Goal: Task Accomplishment & Management: Complete application form

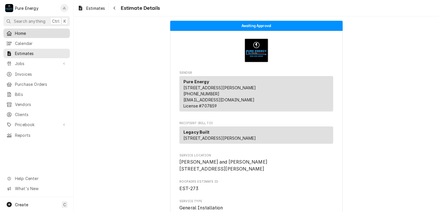
click at [26, 34] on span "Home" at bounding box center [41, 33] width 52 height 6
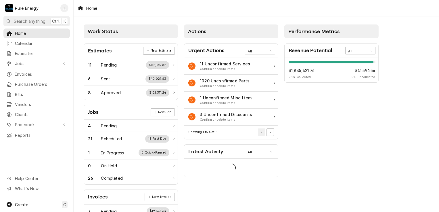
scroll to position [57, 0]
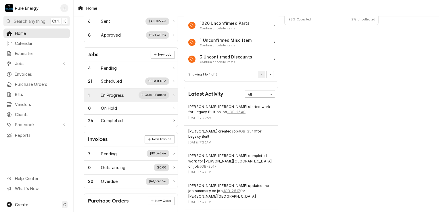
click at [123, 93] on div "In Progress" at bounding box center [112, 95] width 23 height 6
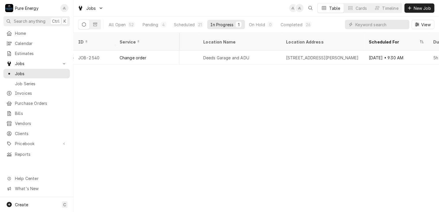
scroll to position [0, 421]
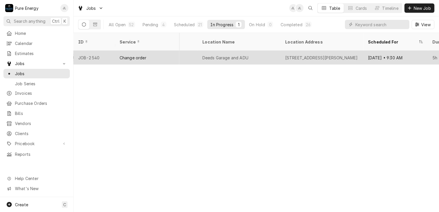
click at [191, 52] on div "Legacy Built" at bounding box center [165, 58] width 64 height 14
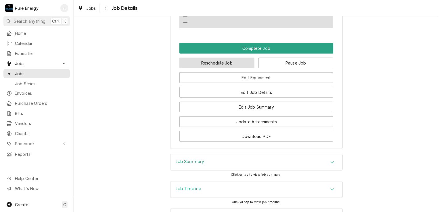
scroll to position [399, 0]
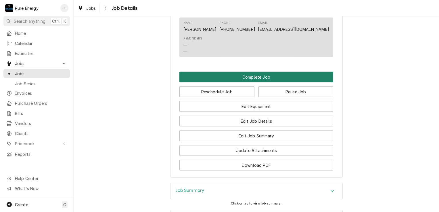
click at [239, 82] on button "Complete Job" at bounding box center [256, 77] width 154 height 11
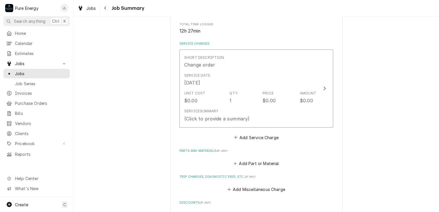
scroll to position [144, 0]
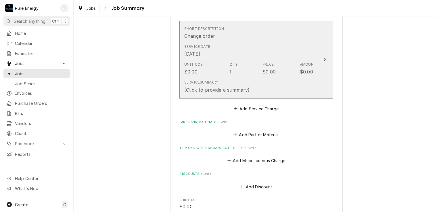
click at [231, 45] on div "Service Date [DATE]" at bounding box center [250, 51] width 132 height 18
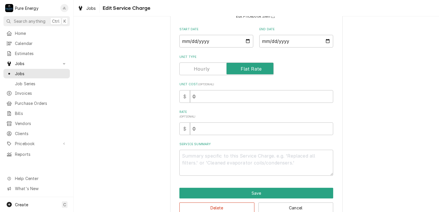
scroll to position [70, 0]
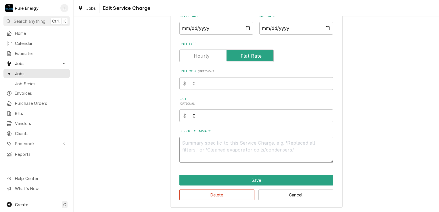
click at [193, 141] on textarea "Service Summary" at bounding box center [256, 150] width 154 height 26
type textarea "x"
type textarea "W"
type textarea "x"
type textarea "We"
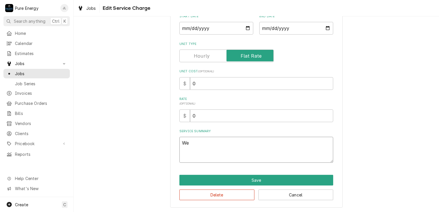
type textarea "x"
type textarea "We"
type textarea "x"
type textarea "We g"
type textarea "x"
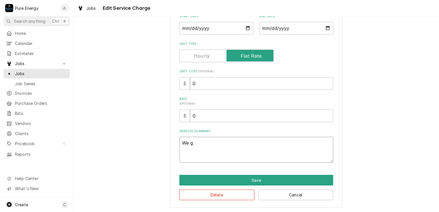
type textarea "We go"
type textarea "x"
type textarea "We got"
type textarea "x"
type textarea "We got o"
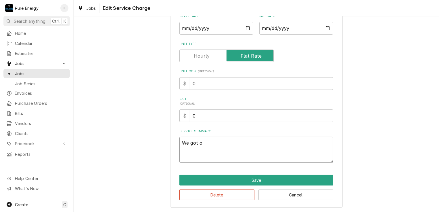
type textarea "x"
type textarea "We got on"
type textarea "x"
type textarea "We got on"
type textarea "x"
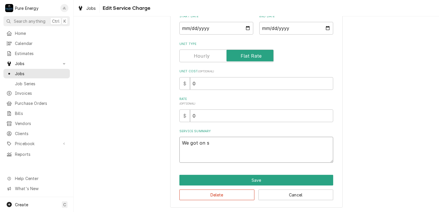
type textarea "We got on si"
type textarea "x"
type textarea "We got on sit"
type textarea "x"
type textarea "We got on site"
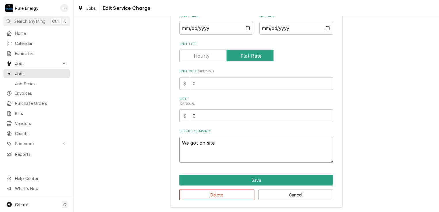
type textarea "x"
type textarea "We got on site"
type textarea "x"
type textarea "We got on site a"
type textarea "x"
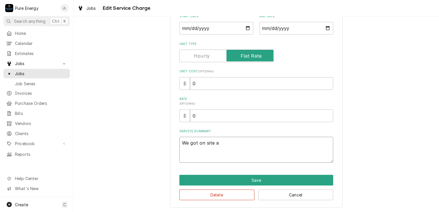
type textarea "We got on site ab"
type textarea "x"
type textarea "We got on site abo"
type textarea "x"
type textarea "We got on site abou"
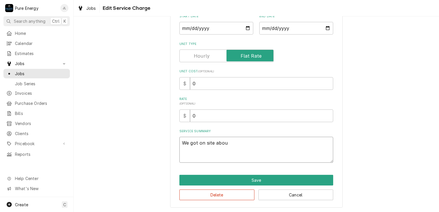
type textarea "x"
type textarea "We got on site about"
type textarea "x"
type textarea "We got on site about"
type textarea "x"
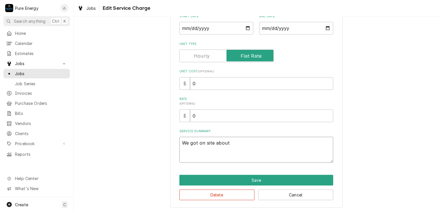
type textarea "We got on site about 9"
type textarea "x"
type textarea "We got on site about 9:"
type textarea "x"
type textarea "We got on site about 9:3"
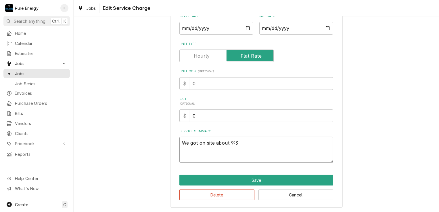
type textarea "x"
type textarea "We got on site about 9:30"
type textarea "x"
type textarea "We got on site about 9:30."
type textarea "x"
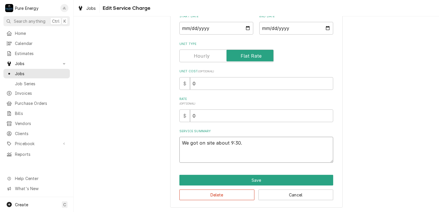
type textarea "We got on site about 9:30."
type textarea "x"
type textarea "We got on site about 9:30. L"
type textarea "x"
type textarea "We got on site about 9:30. Le"
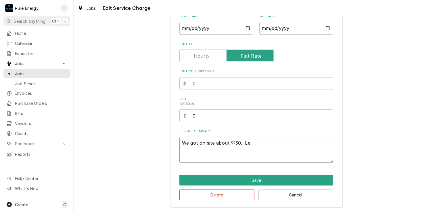
type textarea "x"
type textarea "We got on site about 9:30. Lef"
type textarea "x"
type textarea "We got on site about 9:30. Left"
type textarea "x"
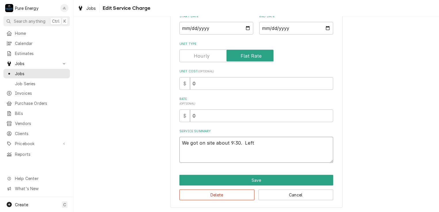
type textarea "We got on site about 9:30. Left"
type textarea "x"
type textarea "We got on site about 9:30. Left a"
type textarea "x"
type textarea "We got on site about 9:30. Left at"
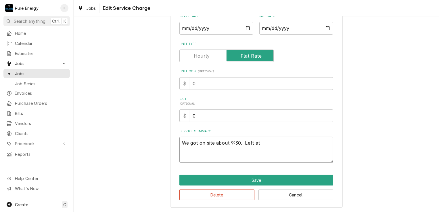
type textarea "x"
type textarea "We got on site about 9:30. Left at"
type textarea "x"
type textarea "We got on site about 9:30. Left at a"
type textarea "x"
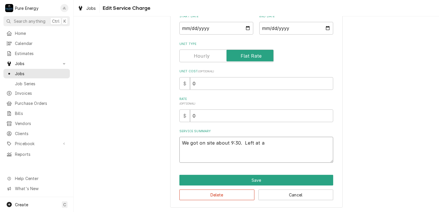
type textarea "We got on site about 9:30. Left at a l"
type textarea "x"
type textarea "We got on site about 9:30. Left at a li"
type textarea "x"
type textarea "We got on site about 9:30. Left at a lit"
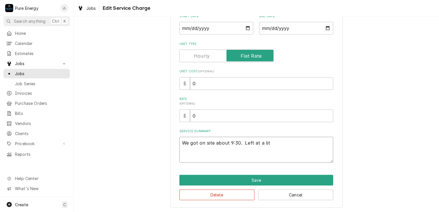
type textarea "x"
type textarea "We got on site about 9:30. Left at a litt"
type textarea "x"
type textarea "We got on site about 9:30. Left at a littl"
type textarea "x"
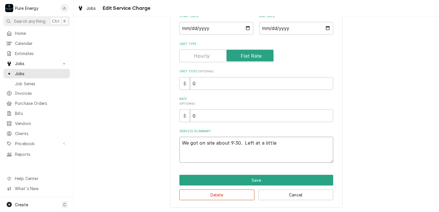
type textarea "We got on site about 9:30. Left at a little"
type textarea "x"
type textarea "We got on site about 9:30. Left at a little a"
type textarea "x"
type textarea "We got on site about 9:30. Left at a little af"
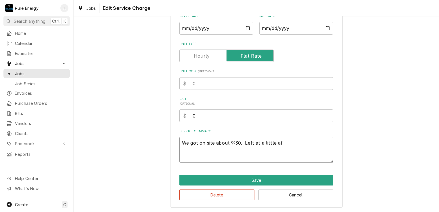
type textarea "x"
type textarea "We got on site about 9:30. Left at a little aft"
type textarea "x"
type textarea "We got on site about 9:30. Left at a little afte"
type textarea "x"
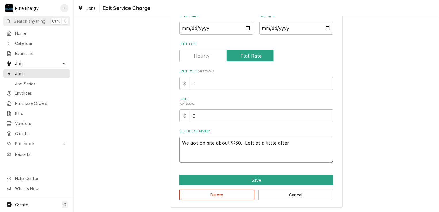
type textarea "We got on site about 9:30. Left at a little after"
type textarea "x"
type textarea "We got on site about 9:30. Left at a little after 5"
type textarea "x"
type textarea "We got on site about 9:30. Left at a little after 5."
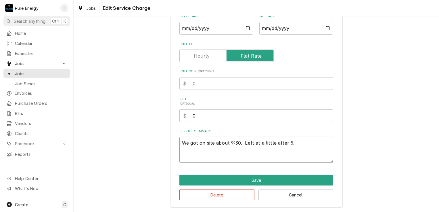
type textarea "x"
type textarea "We got on site about 9:30. Left at a little after 5."
type textarea "x"
type textarea "We got on site about 9:30. Left at a little after 5."
type textarea "x"
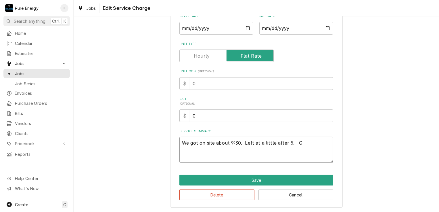
type textarea "We got on site about 9:30. Left at a little after 5. Go"
type textarea "x"
type textarea "We got on site about 9:30. Left at a little after 5. Got"
type textarea "x"
type textarea "We got on site about 9:30. Left at a little after 5. Got th"
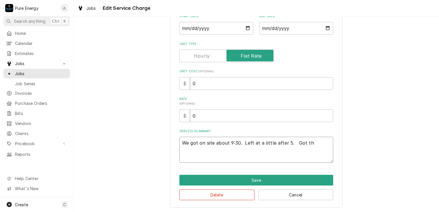
type textarea "x"
type textarea "We got on site about 9:30. Left at a little after 5. Got the"
type textarea "x"
type textarea "We got on site about 9:30. Left at a little after 5. Got the p"
type textarea "x"
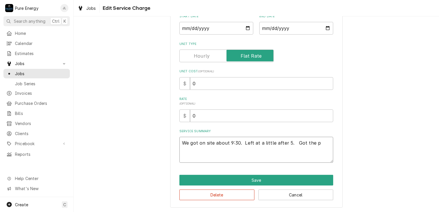
type textarea "We got on site about 9:30. Left at a little after 5. Got the pa"
type textarea "x"
type textarea "We got on site about 9:30. Left at a little after 5. Got the pan"
type textarea "x"
type textarea "We got on site about 9:30. Left at a little after 5. Got the pane"
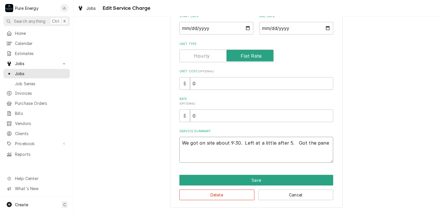
type textarea "x"
type textarea "We got on site about 9:30. Left at a little after 5. Got the panel"
type textarea "x"
type textarea "We got on site about 9:30. Left at a little after 5. Got the panel"
type textarea "x"
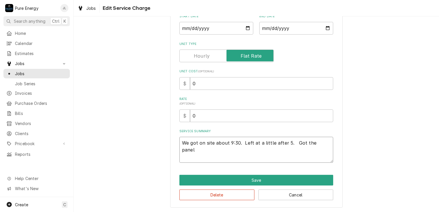
type textarea "We got on site about 9:30. Left at a little after 5. Got the panel d"
type textarea "x"
type textarea "We got on site about 9:30. Left at a little after 5. Got the panel do"
type textarea "x"
type textarea "We got on site about 9:30. Left at a little after 5. Got the panel don"
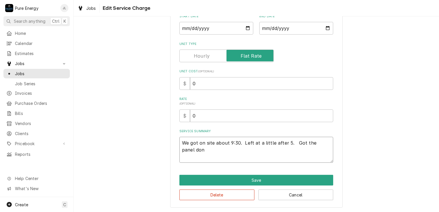
type textarea "x"
type textarea "We got on site about 9:30. Left at a little after 5. Got the panel done"
type textarea "x"
type textarea "We got on site about 9:30. Left at a little after 5. Got the panel done"
type textarea "x"
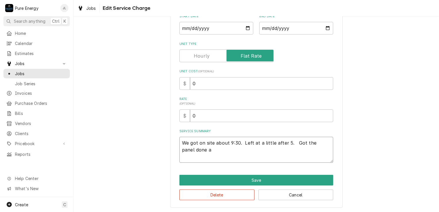
type textarea "We got on site about 9:30. Left at a little after 5. Got the panel done an"
type textarea "x"
type textarea "We got on site about 9:30. Left at a little after 5. Got the panel done and"
type textarea "x"
type textarea "We got on site about 9:30. Left at a little after 5. Got the panel done and"
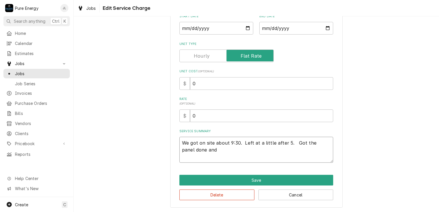
type textarea "x"
type textarea "We got on site about 9:30. Left at a little after 5. Got the panel done and r"
type textarea "x"
type textarea "We got on site about 9:30. Left at a little after 5. Got the panel done and re"
type textarea "x"
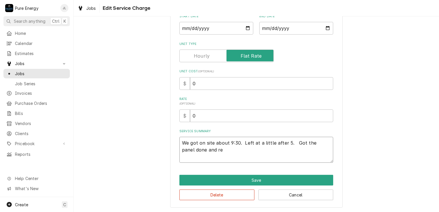
type textarea "We got on site about 9:30. Left at a little after 5. Got the panel done and rea"
type textarea "x"
type textarea "We got on site about 9:30. Left at a little after 5. Got the panel done and read"
type textarea "x"
type textarea "We got on site about 9:30. Left at a little after 5. Got the panel done and rea…"
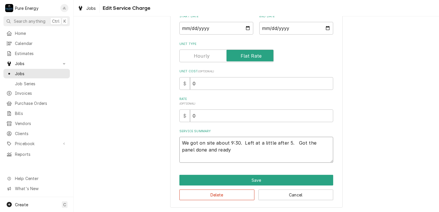
type textarea "x"
type textarea "We got on site about 9:30. Left at a little after 5. Got the panel done and rea…"
type textarea "x"
type textarea "We got on site about 9:30. Left at a little after 5. Got the panel done and rea…"
type textarea "x"
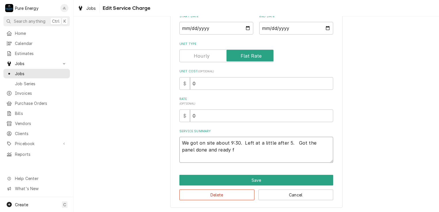
type textarea "We got on site about 9:30. Left at a little after 5. Got the panel done and rea…"
type textarea "x"
type textarea "We got on site about 9:30. Left at a little after 5. Got the panel done and rea…"
type textarea "x"
type textarea "We got on site about 9:30. Left at a little after 5. Got the panel done and rea…"
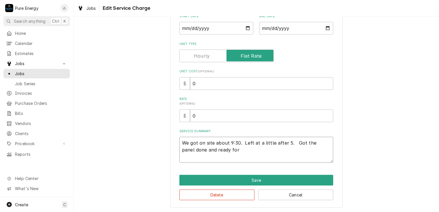
type textarea "x"
type textarea "We got on site about 9:30. Left at a little after 5. Got the panel done and rea…"
type textarea "x"
type textarea "We got on site about 9:30. Left at a little after 5. Got the panel done and rea…"
type textarea "x"
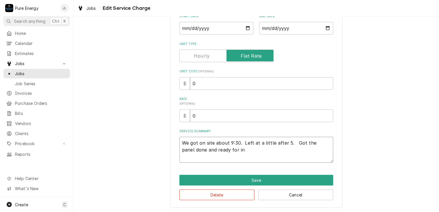
type textarea "We got on site about 9:30. Left at a little after 5. Got the panel done and rea…"
type textarea "x"
type textarea "We got on site about 9:30. Left at a little after 5. Got the panel done and rea…"
type textarea "x"
type textarea "We got on site about 9:30. Left at a little after 5. Got the panel done and rea…"
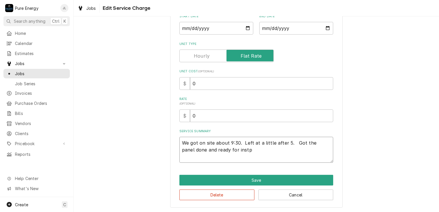
type textarea "x"
type textarea "We got on site about 9:30. Left at a little after 5. Got the panel done and rea…"
type textarea "x"
type textarea "We got on site about 9:30. Left at a little after 5. Got the panel done and rea…"
type textarea "x"
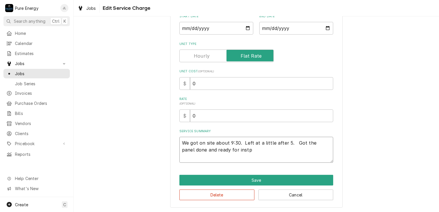
type textarea "We got on site about 9:30. Left at a little after 5. Got the panel done and rea…"
type textarea "x"
type textarea "We got on site about 9:30. Left at a little after 5. Got the panel done and rea…"
type textarea "x"
type textarea "We got on site about 9:30. Left at a little after 5. Got the panel done and rea…"
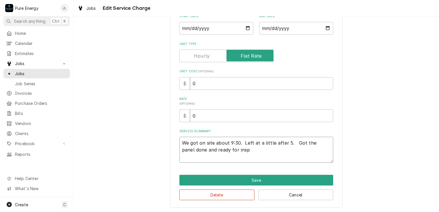
type textarea "x"
type textarea "We got on site about 9:30. Left at a little after 5. Got the panel done and rea…"
type textarea "x"
type textarea "We got on site about 9:30. Left at a little after 5. Got the panel done and rea…"
type textarea "x"
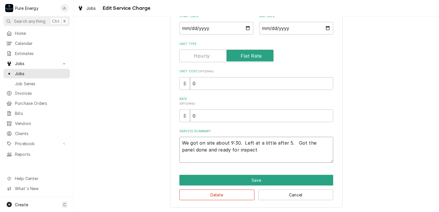
type textarea "We got on site about 9:30. Left at a little after 5. Got the panel done and rea…"
type textarea "x"
type textarea "We got on site about 9:30. Left at a little after 5. Got the panel done and rea…"
type textarea "x"
type textarea "We got on site about 9:30. Left at a little after 5. Got the panel done and rea…"
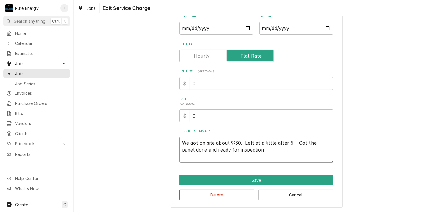
type textarea "x"
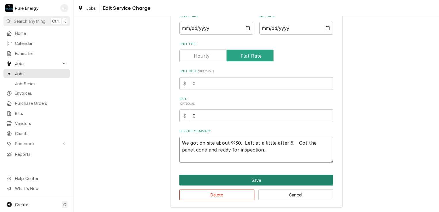
type textarea "We got on site about 9:30. Left at a little after 5. Got the panel done and rea…"
click at [230, 178] on button "Save" at bounding box center [256, 179] width 154 height 11
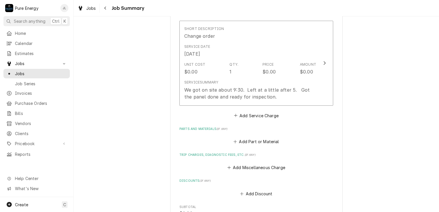
scroll to position [277, 0]
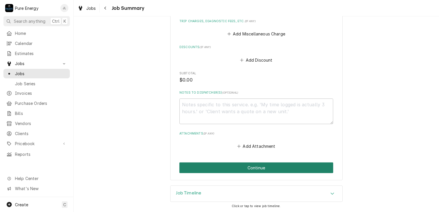
click at [277, 166] on button "Continue" at bounding box center [256, 167] width 154 height 11
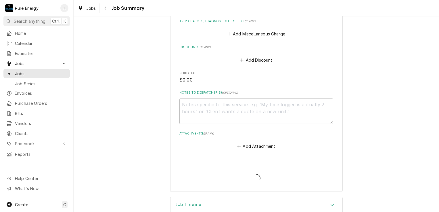
type textarea "x"
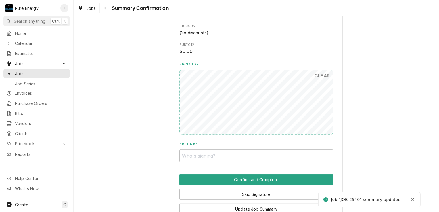
scroll to position [287, 0]
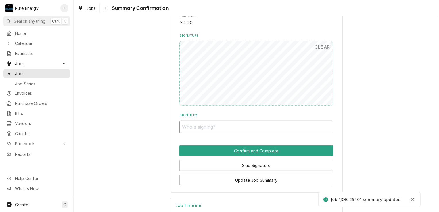
click at [238, 126] on input "Signed By" at bounding box center [256, 126] width 154 height 13
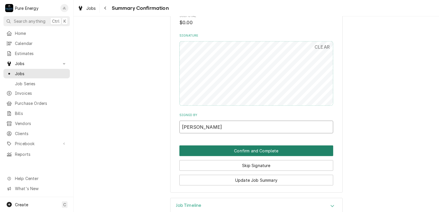
type input "[PERSON_NAME]"
click at [235, 151] on button "Confirm and Complete" at bounding box center [256, 150] width 154 height 11
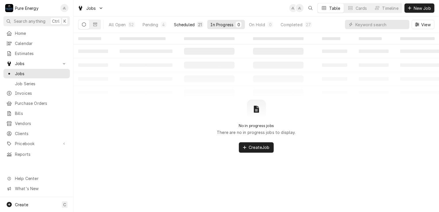
click at [183, 25] on div "Scheduled" at bounding box center [184, 25] width 21 height 6
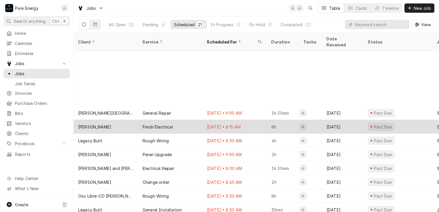
scroll to position [71, 0]
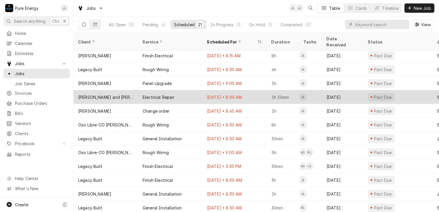
click at [198, 91] on div "Electrical Repair" at bounding box center [170, 97] width 64 height 14
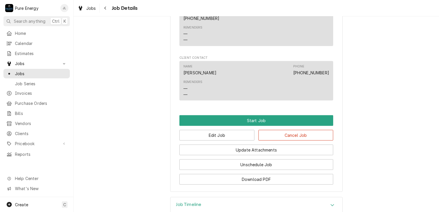
scroll to position [354, 0]
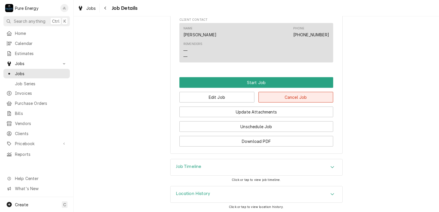
click at [279, 97] on button "Cancel Job" at bounding box center [295, 97] width 75 height 11
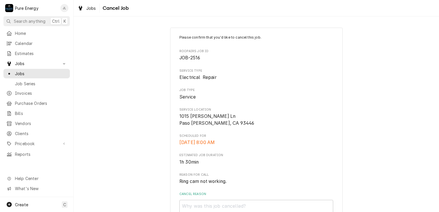
scroll to position [48, 0]
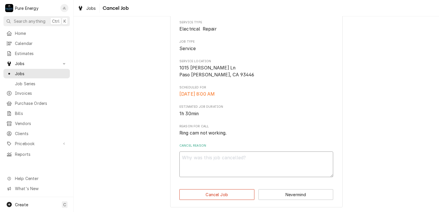
click at [181, 162] on textarea "Cancel Reason" at bounding box center [256, 164] width 154 height 26
type textarea "x"
type textarea "F"
type textarea "x"
type textarea "Fu"
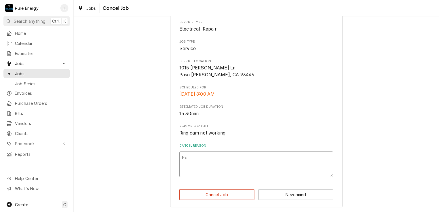
type textarea "x"
type textarea "Fuc"
type textarea "x"
type textarea "Fuck"
type textarea "x"
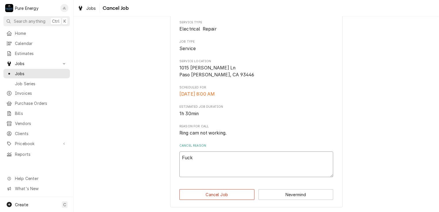
type textarea "Fucki"
type textarea "x"
type textarea "Fuckin"
type textarea "x"
type textarea "Fucking"
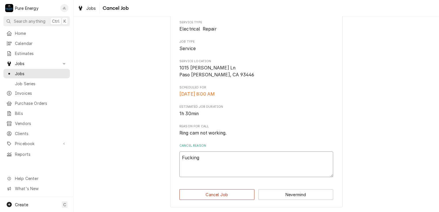
type textarea "x"
type textarea "Fucking f"
type textarea "x"
type textarea "Fucking fl"
type textarea "x"
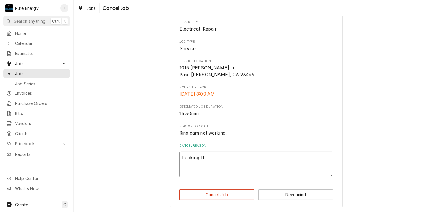
type textarea "Fucking fla"
type textarea "x"
type textarea "Fucking flak"
type textarea "x"
type textarea "Fucking flake"
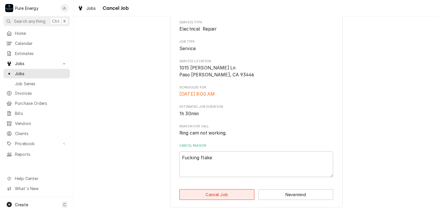
click at [233, 193] on button "Cancel Job" at bounding box center [216, 194] width 75 height 11
type textarea "x"
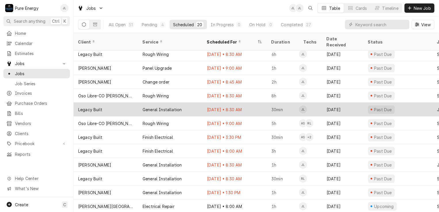
scroll to position [112, 0]
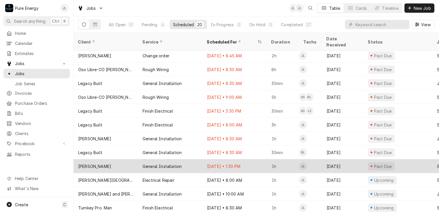
click at [253, 159] on div "Aug 19 • 1:30 PM" at bounding box center [234, 166] width 64 height 14
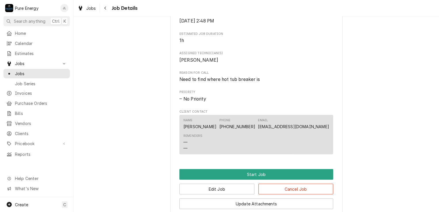
scroll to position [287, 0]
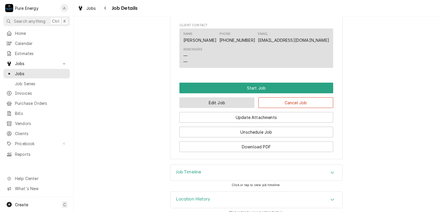
click at [229, 103] on button "Edit Job" at bounding box center [216, 102] width 75 height 11
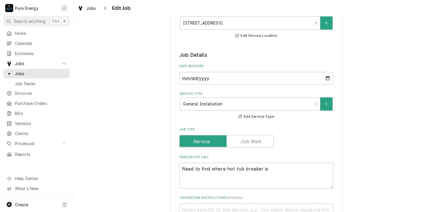
scroll to position [172, 0]
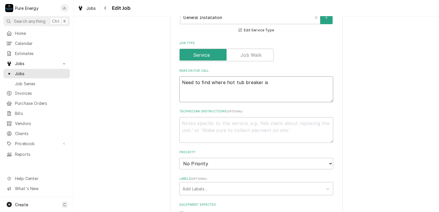
click at [277, 83] on textarea "Need to find where hot tub breaker is" at bounding box center [256, 89] width 154 height 26
type textarea "x"
type textarea "Need to find where hot tub breaker is."
type textarea "x"
type textarea "Need to find where hot tub breaker is."
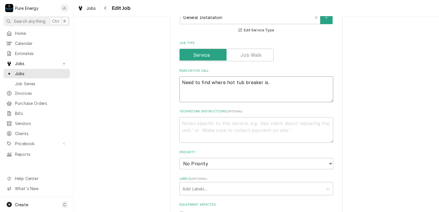
type textarea "x"
type textarea "Need to find where hot tub breaker is."
type textarea "x"
type textarea "Need to find where hot tub breaker is. P"
type textarea "x"
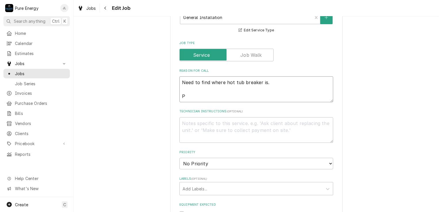
type textarea "Need to find where hot tub breaker is. Pa"
type textarea "x"
type textarea "Need to find where hot tub breaker is. Pan"
type textarea "x"
type textarea "Need to find where hot tub breaker is. Pane"
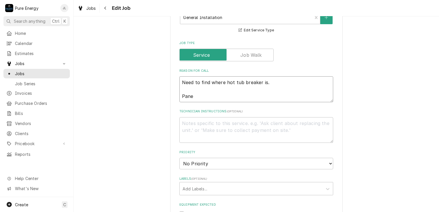
type textarea "x"
type textarea "Need to find where hot tub breaker is. Panel"
type textarea "x"
type textarea "Need to find where hot tub breaker is. Panel"
type textarea "x"
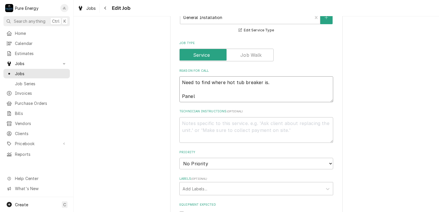
type textarea "Need to find where hot tub breaker is. Panel i"
type textarea "x"
type textarea "Need to find where hot tub breaker is. Panel is"
type textarea "x"
type textarea "Need to find where hot tub breaker is. Panel is f"
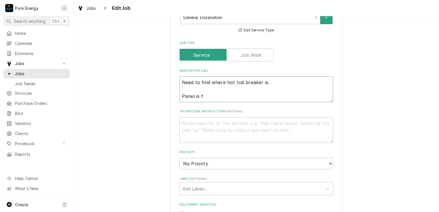
type textarea "x"
type textarea "Need to find where hot tub breaker is. Panel is fu"
type textarea "x"
type textarea "Need to find where hot tub breaker is. Panel is ful"
type textarea "x"
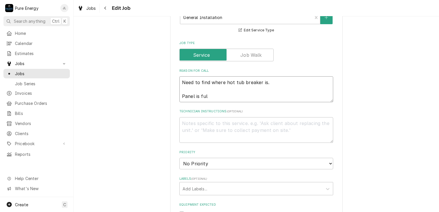
type textarea "Need to find where hot tub breaker is. Panel is full"
type textarea "x"
type textarea "Need to find where hot tub breaker is. Panel is full"
type textarea "x"
type textarea "Need to find where hot tub breaker is. Panel is full b"
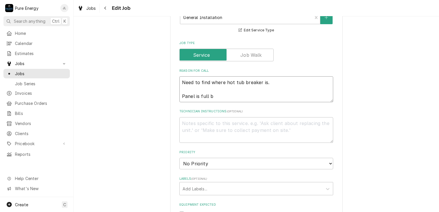
type textarea "x"
type textarea "Need to find where hot tub breaker is. Panel is full bu"
type textarea "x"
type textarea "Need to find where hot tub breaker is. Panel is full but"
type textarea "x"
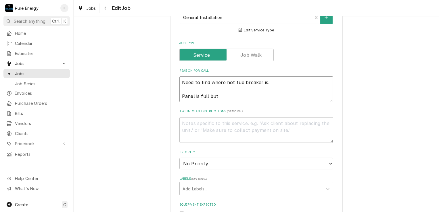
type textarea "Need to find where hot tub breaker is. Panel is full but"
type textarea "x"
type textarea "Need to find where hot tub breaker is. Panel is full but h"
type textarea "x"
type textarea "Need to find where hot tub breaker is. Panel is full but he"
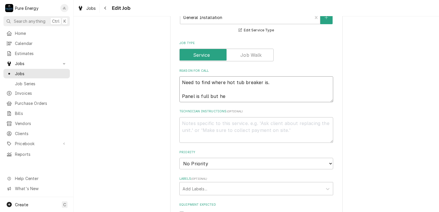
type textarea "x"
type textarea "Need to find where hot tub breaker is. Panel is full but he"
type textarea "x"
type textarea "Need to find where hot tub breaker is. Panel is full but he i"
type textarea "x"
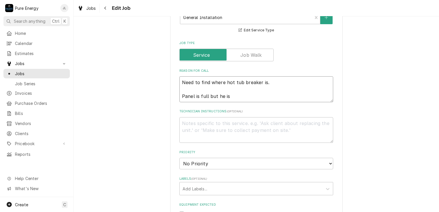
type textarea "Need to find where hot tub breaker is. Panel is full but he is"
type textarea "x"
type textarea "Need to find where hot tub breaker is. Panel is full but he is f"
type textarea "x"
type textarea "Need to find where hot tub breaker is. Panel is full but he is fi"
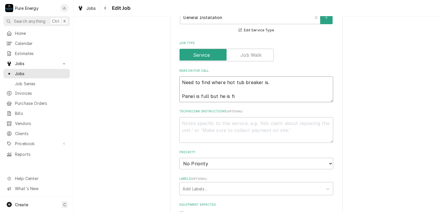
type textarea "x"
type textarea "Need to find where hot tub breaker is. Panel is full but he is fin"
type textarea "x"
type textarea "Need to find where hot tub breaker is. Panel is full but he is fine"
type textarea "x"
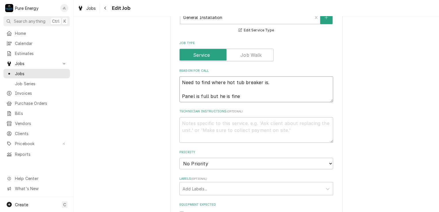
type textarea "Need to find where hot tub breaker is. Panel is full but he is fine"
type textarea "x"
type textarea "Need to find where hot tub breaker is. Panel is full but he is fine wi"
type textarea "x"
type textarea "Need to find where hot tub breaker is. Panel is full but he is fine wit"
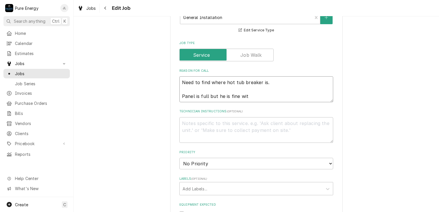
type textarea "x"
type textarea "Need to find where hot tub breaker is. Panel is full but he is fine with"
type textarea "x"
type textarea "Need to find where hot tub breaker is. Panel is full but he is fine with a"
type textarea "x"
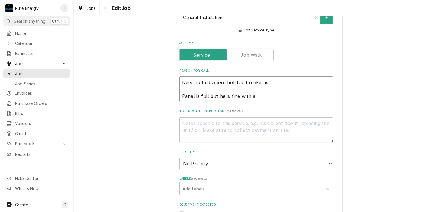
type textarea "Need to find where hot tub breaker is. Panel is full but he is fine with"
type textarea "x"
type textarea "Need to find where hot tub breaker is. Panel is full but he is fine with u"
type textarea "x"
type textarea "Need to find where hot tub breaker is. Panel is full but he is fine with us"
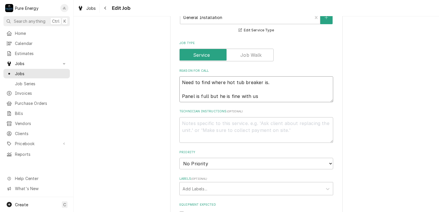
type textarea "x"
type textarea "Need to find where hot tub breaker is. Panel is full but he is fine with us"
type textarea "x"
type textarea "Need to find where hot tub breaker is. Panel is full but he is fine with us p"
type textarea "x"
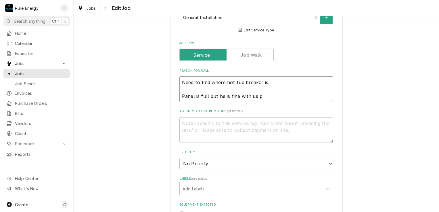
type textarea "Need to find where hot tub breaker is. Panel is full but he is fine with us pu"
type textarea "x"
type textarea "Need to find where hot tub breaker is. Panel is full but he is fine with us pul"
type textarea "x"
type textarea "Need to find where hot tub breaker is. Panel is full but he is fine with us pull"
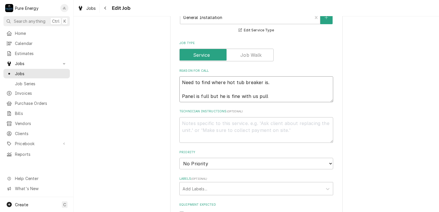
type textarea "x"
type textarea "Need to find where hot tub breaker is. Panel is full but he is fine with us pul…"
type textarea "x"
type textarea "Need to find where hot tub breaker is. Panel is full but he is fine with us pul…"
type textarea "x"
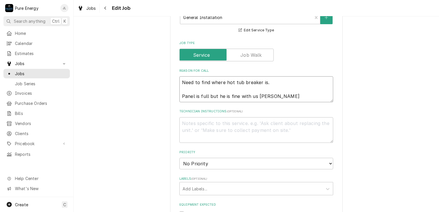
type textarea "Need to find where hot tub breaker is. Panel is full but he is fine with us pul…"
type textarea "x"
type textarea "Need to find where hot tub breaker is. Panel is full but he is fine with us pul…"
type textarea "x"
type textarea "Need to find where hot tub breaker is. Panel is full but he is fine with us pul…"
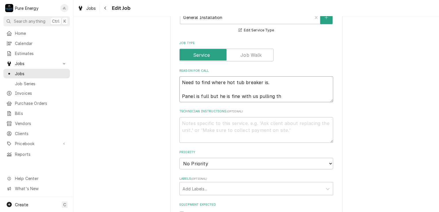
type textarea "x"
type textarea "Need to find where hot tub breaker is. Panel is full but he is fine with us pul…"
type textarea "x"
type textarea "Need to find where hot tub breaker is. Panel is full but he is fine with us pul…"
type textarea "x"
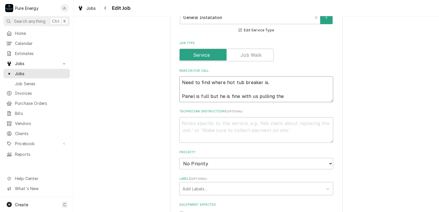
type textarea "Need to find where hot tub breaker is. Panel is full but he is fine with us pul…"
type textarea "x"
type textarea "Need to find where hot tub breaker is. Panel is full but he is fine with us pul…"
type textarea "x"
type textarea "Need to find where hot tub breaker is. Panel is full but he is fine with us pul…"
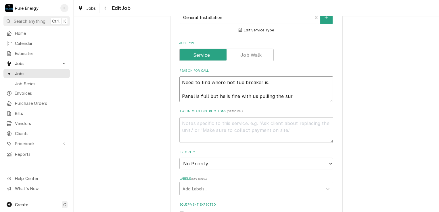
type textarea "x"
type textarea "Need to find where hot tub breaker is. Panel is full but he is fine with us pul…"
type textarea "x"
type textarea "Need to find where hot tub breaker is. Panel is full but he is fine with us pul…"
type textarea "x"
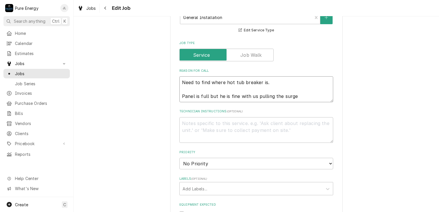
type textarea "Need to find where hot tub breaker is. Panel is full but he is fine with us pul…"
type textarea "x"
type textarea "Need to find where hot tub breaker is. Panel is full but he is fine with us pul…"
type textarea "x"
type textarea "Need to find where hot tub breaker is. Panel is full but he is fine with us pul…"
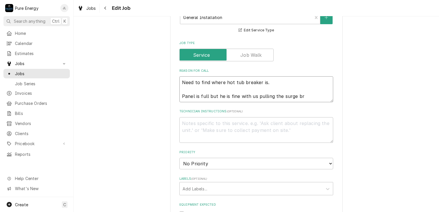
type textarea "x"
type textarea "Need to find where hot tub breaker is. Panel is full but he is fine with us pul…"
type textarea "x"
type textarea "Need to find where hot tub breaker is. Panel is full but he is fine with us pul…"
type textarea "x"
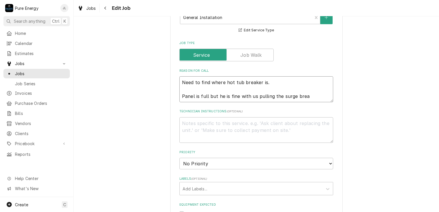
type textarea "Need to find where hot tub breaker is. Panel is full but he is fine with us pul…"
type textarea "x"
type textarea "Need to find where hot tub breaker is. Panel is full but he is fine with us pul…"
type textarea "x"
type textarea "Need to find where hot tub breaker is. Panel is full but he is fine with us pul…"
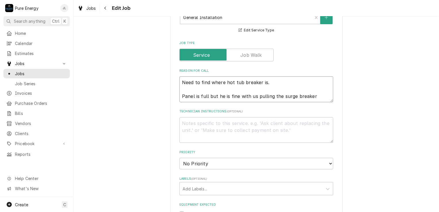
type textarea "x"
type textarea "Need to find where hot tub breaker is. Panel is full but he is fine with us pul…"
type textarea "x"
type textarea "Need to find where hot tub breaker is. Panel is full but he is fine with us pul…"
type textarea "x"
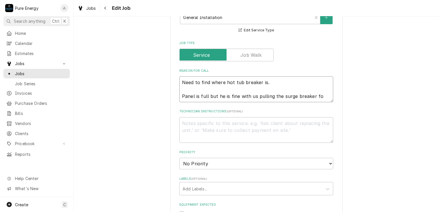
type textarea "Need to find where hot tub breaker is. Panel is full but he is fine with us pul…"
type textarea "x"
type textarea "Need to find where hot tub breaker is. Panel is full but he is fine with us pul…"
type textarea "x"
type textarea "Need to find where hot tub breaker is. Panel is full but he is fine with us pul…"
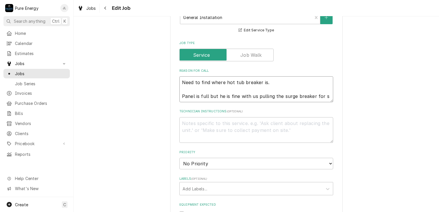
type textarea "x"
type textarea "Need to find where hot tub breaker is. Panel is full but he is fine with us pul…"
type textarea "x"
type textarea "Need to find where hot tub breaker is. Panel is full but he is fine with us pul…"
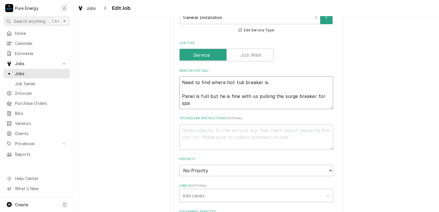
type textarea "x"
type textarea "Need to find where hot tub breaker is. Panel is full but he is fine with us pul…"
type textarea "x"
type textarea "Need to find where hot tub breaker is. Panel is full but he is fine with us pul…"
type textarea "x"
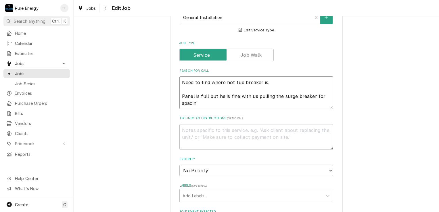
type textarea "Need to find where hot tub breaker is. Panel is full but he is fine with us pul…"
type textarea "x"
type textarea "Need to find where hot tub breaker is. Panel is full but he is fine with us pul…"
type textarea "x"
type textarea "Need to find where hot tub breaker is. Panel is full but he is fine with us pul…"
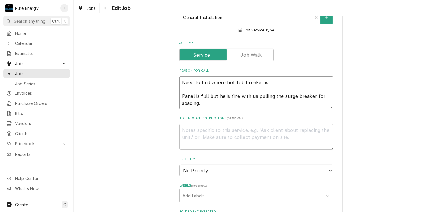
type textarea "x"
type textarea "Need to find where hot tub breaker is. Panel is full but he is fine with us pul…"
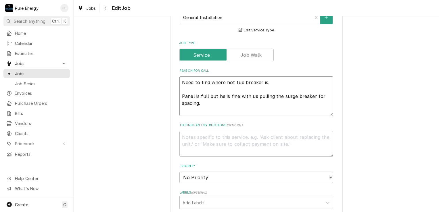
type textarea "x"
type textarea "Need to find where hot tub breaker is. Panel is full but he is fine with us pul…"
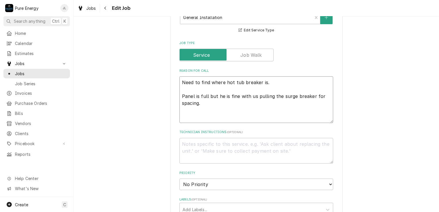
type textarea "x"
type textarea "Need to find where hot tub breaker is. Panel is full but he is fine with us pul…"
type textarea "x"
type textarea "Need to find where hot tub breaker is. Panel is full but he is fine with us pul…"
type textarea "x"
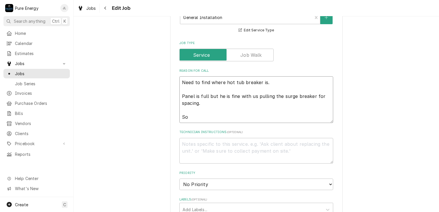
type textarea "Need to find where hot tub breaker is. Panel is full but he is fine with us pul…"
type textarea "x"
type textarea "Need to find where hot tub breaker is. Panel is full but he is fine with us pul…"
type textarea "x"
type textarea "Need to find where hot tub breaker is. Panel is full but he is fine with us pul…"
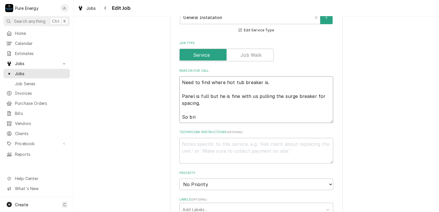
type textarea "x"
type textarea "Need to find where hot tub breaker is. Panel is full but he is fine with us pul…"
type textarea "x"
type textarea "Need to find where hot tub breaker is. Panel is full but he is fine with us pul…"
type textarea "x"
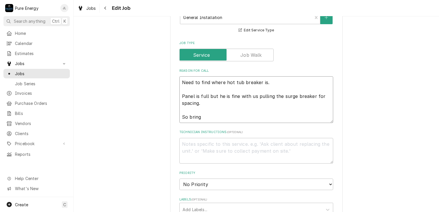
type textarea "Need to find where hot tub breaker is. Panel is full but he is fine with us pul…"
type textarea "x"
type textarea "Need to find where hot tub breaker is. Panel is full but he is fine with us pul…"
type textarea "x"
type textarea "Need to find where hot tub breaker is. Panel is full but he is fine with us pul…"
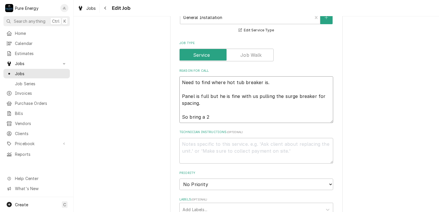
type textarea "x"
type textarea "Need to find where hot tub breaker is. Panel is full but he is fine with us pul…"
type textarea "x"
type textarea "Need to find where hot tub breaker is. Panel is full but he is fine with us pul…"
type textarea "x"
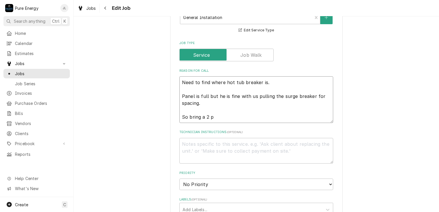
type textarea "Need to find where hot tub breaker is. Panel is full but he is fine with us pul…"
type textarea "x"
type textarea "Need to find where hot tub breaker is. Panel is full but he is fine with us pul…"
type textarea "x"
type textarea "Need to find where hot tub breaker is. Panel is full but he is fine with us pul…"
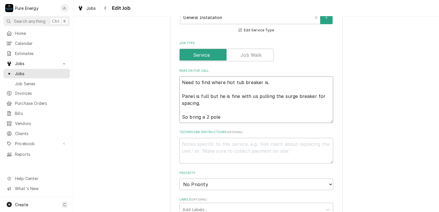
type textarea "x"
type textarea "Need to find where hot tub breaker is. Panel is full but he is fine with us pul…"
type textarea "x"
type textarea "Need to find where hot tub breaker is. Panel is full but he is fine with us pul…"
type textarea "x"
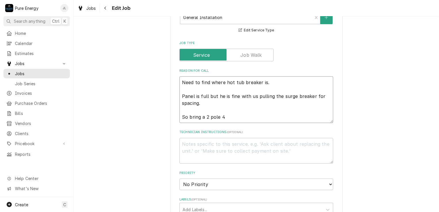
type textarea "Need to find where hot tub breaker is. Panel is full but he is fine with us pul…"
type textarea "x"
type textarea "Need to find where hot tub breaker is. Panel is full but he is fine with us pul…"
type textarea "x"
type textarea "Need to find where hot tub breaker is. Panel is full but he is fine with us pul…"
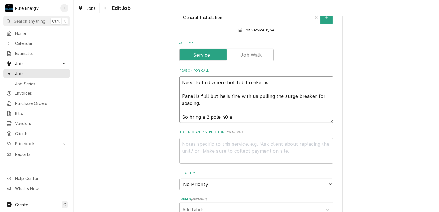
type textarea "x"
type textarea "Need to find where hot tub breaker is. Panel is full but he is fine with us pul…"
type textarea "x"
type textarea "Need to find where hot tub breaker is. Panel is full but he is fine with us pul…"
type textarea "x"
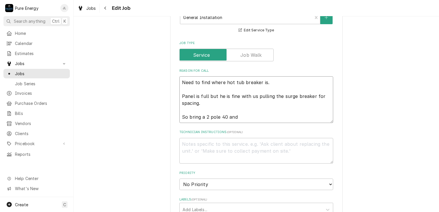
type textarea "Need to find where hot tub breaker is. Panel is full but he is fine with us pul…"
type textarea "x"
type textarea "Need to find where hot tub breaker is. Panel is full but he is fine with us pul…"
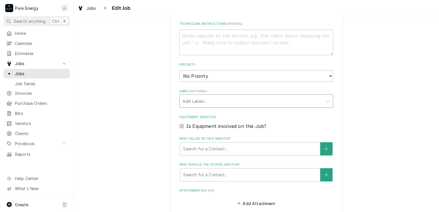
scroll to position [402, 0]
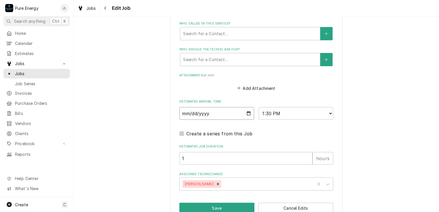
click at [246, 111] on input "2025-08-19" at bounding box center [216, 113] width 75 height 13
click at [327, 112] on select "AM / PM 6:00 AM 6:15 AM 6:30 AM 6:45 AM 7:00 AM 7:15 AM 7:30 AM 7:45 AM 8:00 AM…" at bounding box center [296, 113] width 75 height 13
click at [259, 107] on select "AM / PM 6:00 AM 6:15 AM 6:30 AM 6:45 AM 7:00 AM 7:15 AM 7:30 AM 7:45 AM 8:00 AM…" at bounding box center [296, 113] width 75 height 13
click at [219, 183] on icon "Remove James Linnenkamp" at bounding box center [218, 184] width 2 height 2
click at [219, 182] on div "Assigned Technician(s)" at bounding box center [251, 184] width 137 height 10
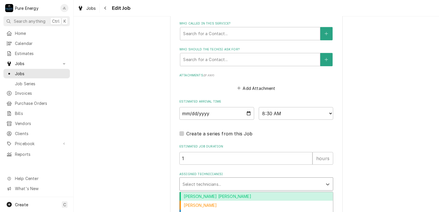
scroll to position [425, 0]
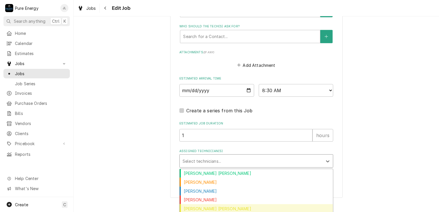
click at [232, 206] on div "Rodolfo Hernandez Lorenzo" at bounding box center [256, 208] width 153 height 9
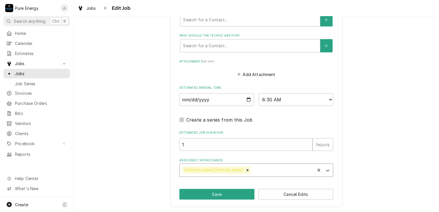
scroll to position [415, 0]
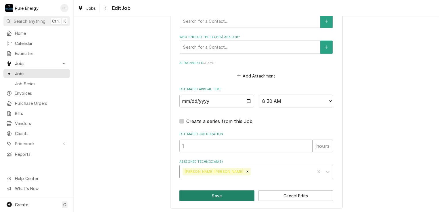
click at [240, 190] on button "Save" at bounding box center [216, 195] width 75 height 11
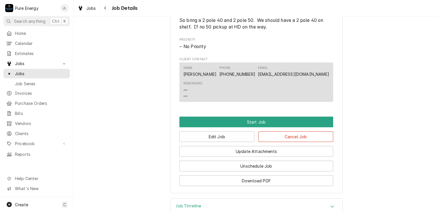
scroll to position [340, 0]
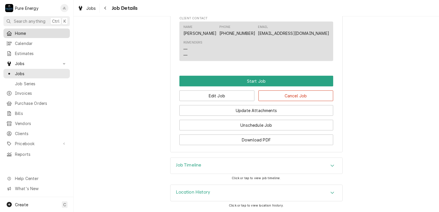
click at [48, 28] on link "Home" at bounding box center [36, 32] width 66 height 9
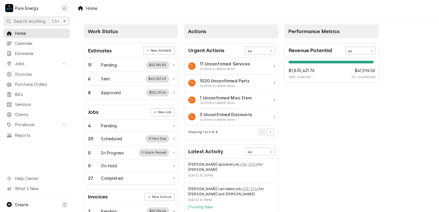
scroll to position [57, 0]
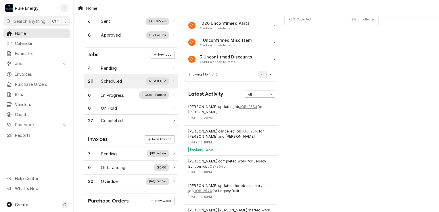
click at [121, 79] on div "Scheduled" at bounding box center [111, 81] width 21 height 6
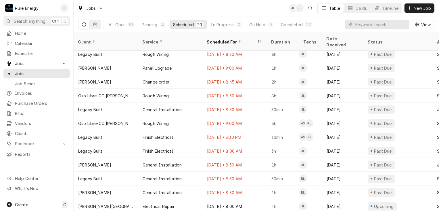
scroll to position [112, 0]
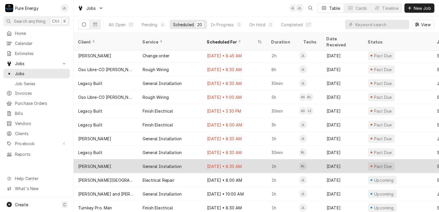
click at [258, 159] on div "Aug 20 • 8:30 AM" at bounding box center [234, 166] width 64 height 14
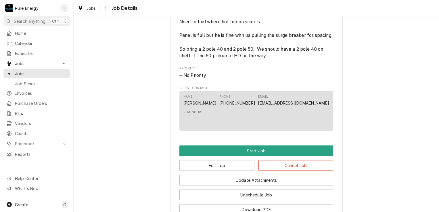
scroll to position [316, 0]
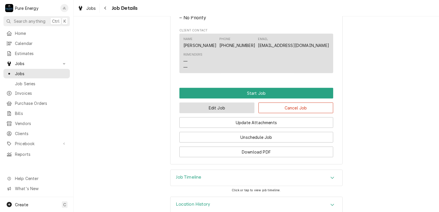
click at [222, 113] on button "Edit Job" at bounding box center [216, 107] width 75 height 11
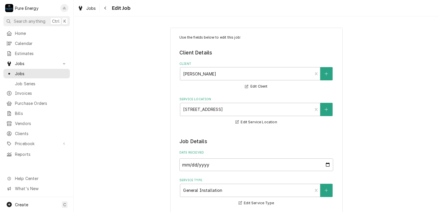
type textarea "x"
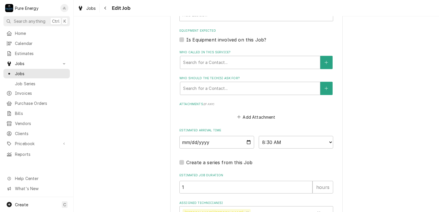
scroll to position [415, 0]
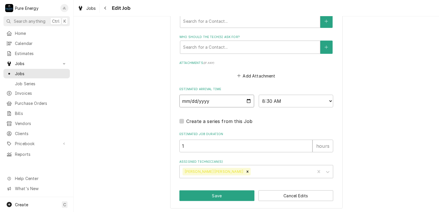
click at [247, 99] on input "2025-08-20" at bounding box center [216, 101] width 75 height 13
type input "2025-08-21"
click at [211, 191] on button "Save" at bounding box center [216, 195] width 75 height 11
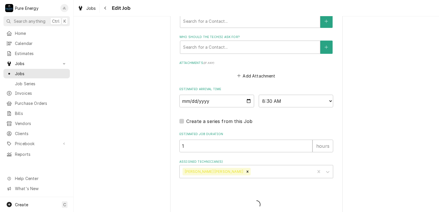
type textarea "x"
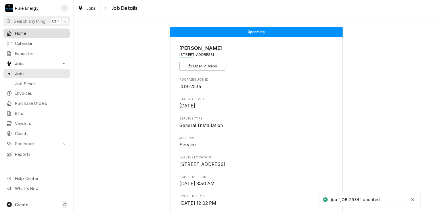
click at [55, 33] on span "Home" at bounding box center [41, 33] width 52 height 6
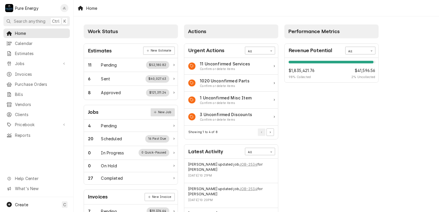
click at [166, 110] on link "New Job" at bounding box center [163, 112] width 24 height 8
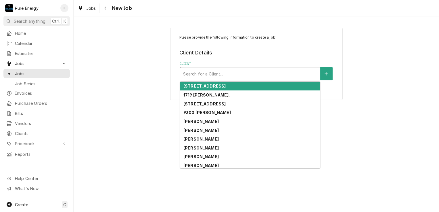
click at [218, 74] on div "Client" at bounding box center [250, 73] width 134 height 10
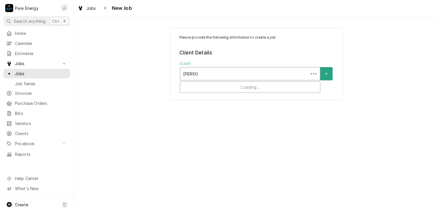
type input "Jose ban"
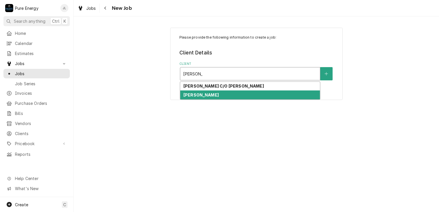
click at [206, 94] on strong "[PERSON_NAME]" at bounding box center [200, 94] width 35 height 5
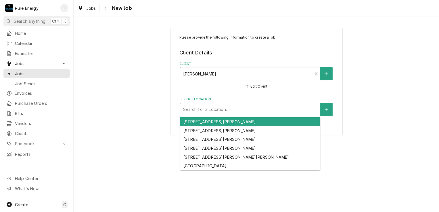
click at [208, 105] on div "Service Location" at bounding box center [250, 109] width 134 height 10
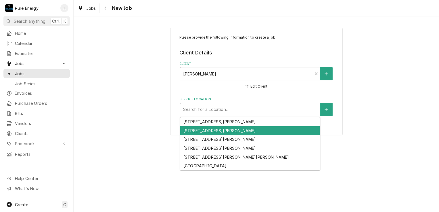
click at [204, 132] on div "2779 Oak Shores Dr, Bradley, CA 93426" at bounding box center [250, 130] width 140 height 9
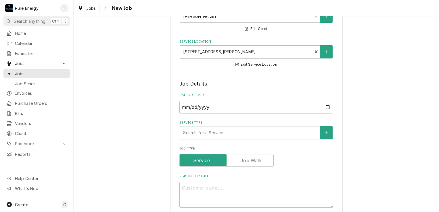
scroll to position [86, 0]
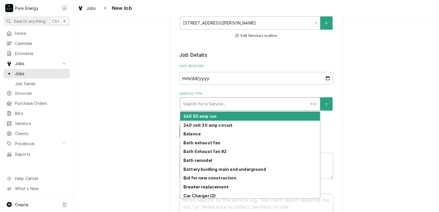
click at [217, 99] on div "Service Type" at bounding box center [244, 104] width 122 height 10
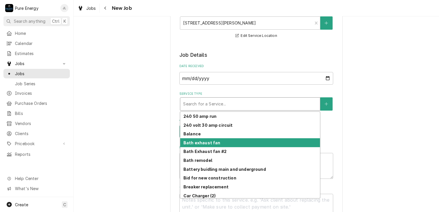
scroll to position [57, 0]
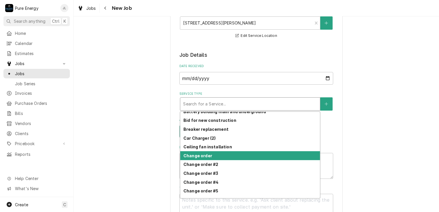
click at [215, 154] on div "Change order" at bounding box center [250, 155] width 140 height 9
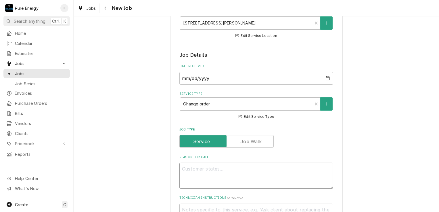
click at [192, 170] on textarea "Reason For Call" at bounding box center [256, 175] width 154 height 26
type textarea "x"
type textarea "A"
type textarea "x"
type textarea "Al"
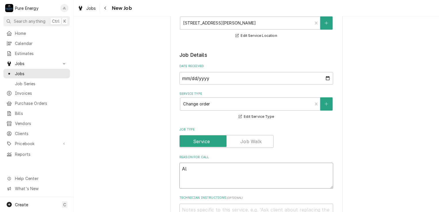
type textarea "x"
type textarea "A"
type textarea "x"
type textarea "N"
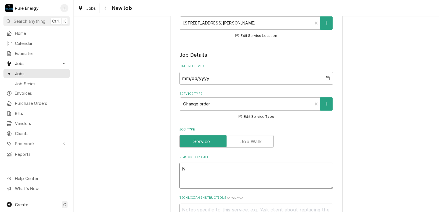
type textarea "x"
type textarea "Ne"
type textarea "x"
type textarea "Nee"
type textarea "x"
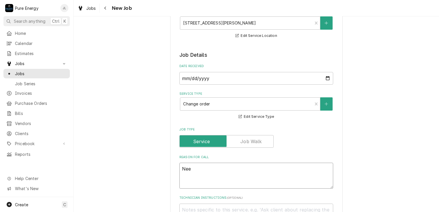
type textarea "Need"
type textarea "x"
type textarea "Need"
type textarea "x"
type textarea "Need to"
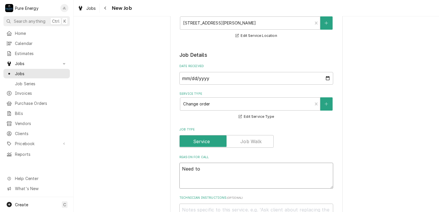
type textarea "x"
type textarea "Need to"
type textarea "x"
type textarea "Need to i"
type textarea "x"
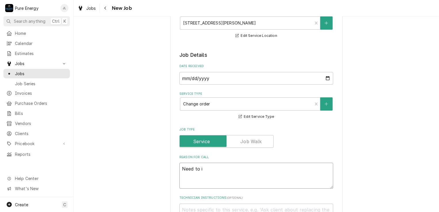
type textarea "Need to in"
type textarea "x"
type textarea "Need to ins"
type textarea "x"
type textarea "Need to inst"
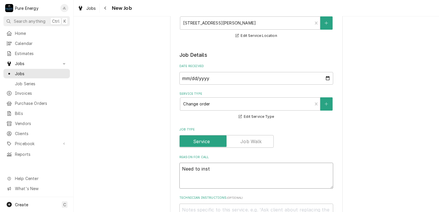
type textarea "x"
type textarea "Need to insta"
type textarea "x"
type textarea "Need to instal"
type textarea "x"
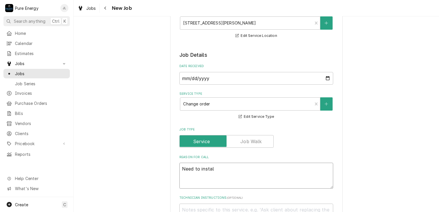
type textarea "Need to install"
type textarea "x"
type textarea "Need to install"
type textarea "x"
type textarea "Need to install p"
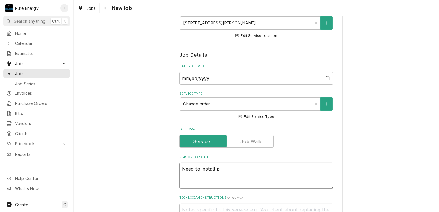
type textarea "x"
type textarea "Need to install pu"
type textarea "x"
type textarea "Need to install put"
type textarea "x"
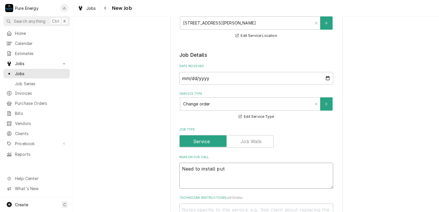
type textarea "Need to install putt"
type textarea "x"
type textarea "Need to install putty"
type textarea "x"
type textarea "Need to install putty"
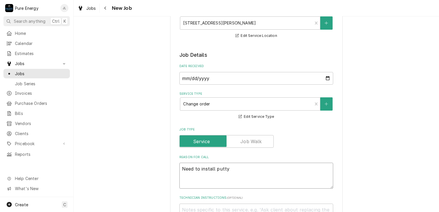
type textarea "x"
type textarea "Need to install putty p"
type textarea "x"
type textarea "Need to install putty pa"
type textarea "x"
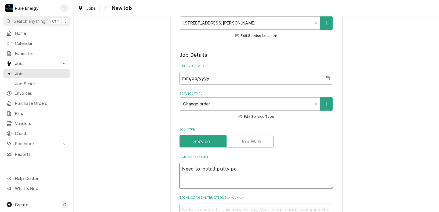
type textarea "Need to install putty pad"
type textarea "x"
type textarea "Need to install putty pads"
type textarea "x"
type textarea "Need to install putty pads"
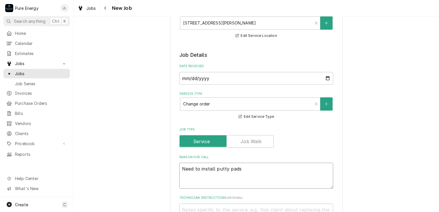
type textarea "x"
type textarea "Need to install putty pads o"
type textarea "x"
type textarea "Need to install putty pads on"
type textarea "x"
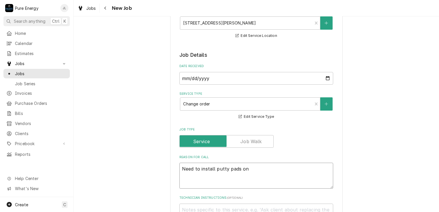
type textarea "Need to install putty pads on"
type textarea "x"
type textarea "Need to install putty pads on t"
type textarea "x"
type textarea "Need to install putty pads on th"
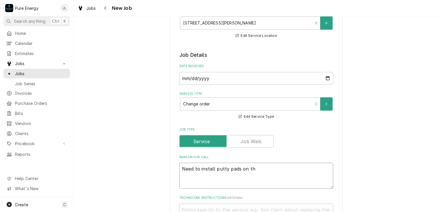
type textarea "x"
type textarea "Need to install putty pads on thr"
type textarea "x"
type textarea "Need to install putty pads on thre"
type textarea "x"
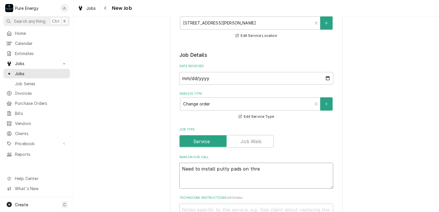
type textarea "Need to install putty pads on three"
type textarea "x"
type textarea "Need to install putty pads on three"
type textarea "x"
type textarea "Need to install putty pads on three bo"
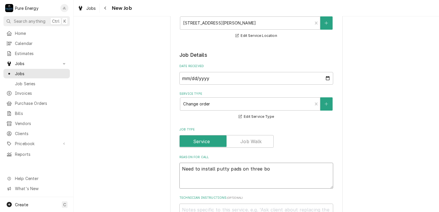
type textarea "x"
type textarea "Need to install putty pads on three box"
type textarea "x"
type textarea "Need to install putty pads on three boxe"
type textarea "x"
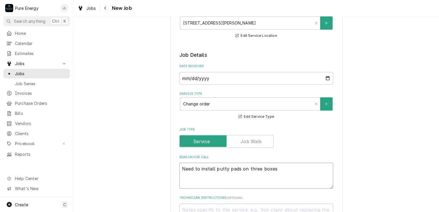
type textarea "Need to install putty pads on three boxes."
type textarea "x"
type textarea "Need to install putty pads on three boxes."
type textarea "x"
type textarea "Need to install putty pads on three boxes."
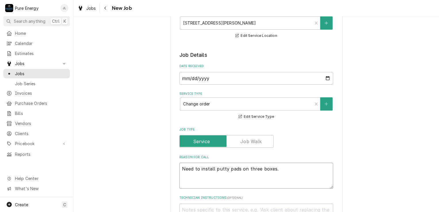
type textarea "x"
type textarea "Need to install putty pads on three boxes. R"
type textarea "x"
type textarea "Need to install putty pads on three boxes. Re"
type textarea "x"
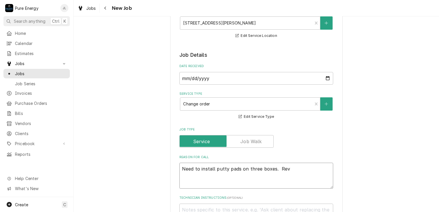
type textarea "Need to install putty pads on three boxes. Revi"
type textarea "x"
type textarea "Need to install putty pads on three boxes. Revie"
type textarea "x"
type textarea "Need to install putty pads on three boxes. Review"
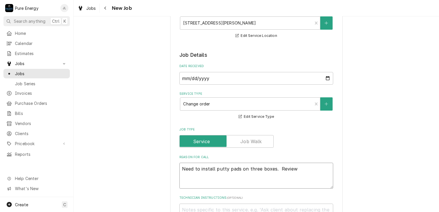
type textarea "x"
type textarea "Need to install putty pads on three boxes. Review"
type textarea "x"
type textarea "Need to install putty pads on three boxes. Review ci"
type textarea "x"
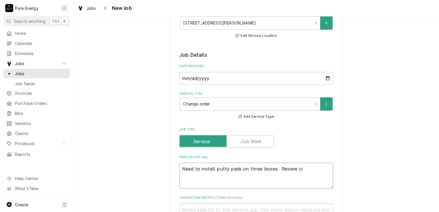
type textarea "Need to install putty pads on three boxes. Review cir"
type textarea "x"
type textarea "Need to install putty pads on three boxes. Review circu"
type textarea "x"
type textarea "Need to install putty pads on three boxes. Review circui"
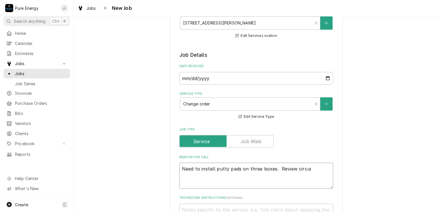
type textarea "x"
type textarea "Need to install putty pads on three boxes. Review circuit"
type textarea "x"
type textarea "Need to install putty pads on three boxes. Review circuits"
type textarea "x"
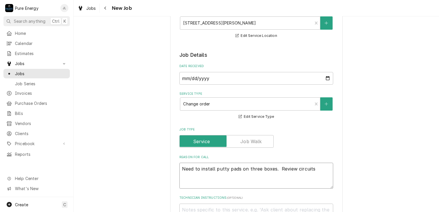
type textarea "Need to install putty pads on three boxes. Review circuits."
type textarea "x"
type textarea "Need to install putty pads on three boxes. Review circuits."
type textarea "x"
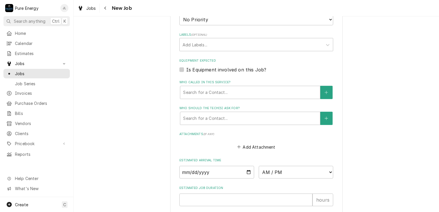
scroll to position [374, 0]
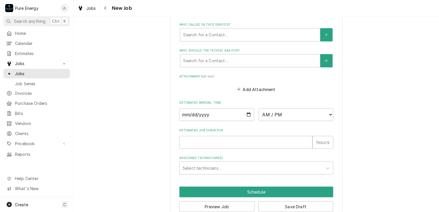
type textarea "Need to install putty pads on three boxes. Review circuits."
click at [245, 112] on input "Date" at bounding box center [216, 114] width 75 height 13
type textarea "x"
type input "2025-08-21"
type textarea "x"
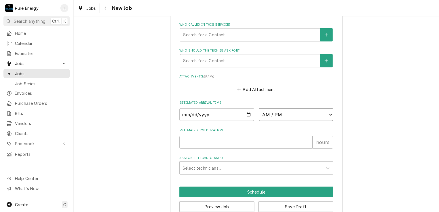
click at [327, 113] on select "AM / PM 6:00 AM 6:15 AM 6:30 AM 6:45 AM 7:00 AM 7:15 AM 7:30 AM 7:45 AM 8:00 AM…" at bounding box center [296, 114] width 75 height 13
select select "09:00:00"
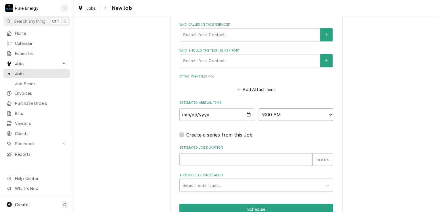
scroll to position [402, 0]
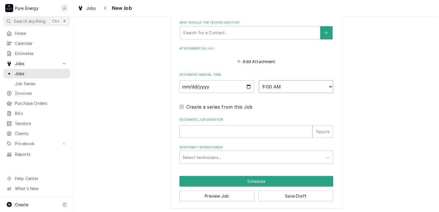
click at [329, 84] on select "AM / PM 6:00 AM 6:15 AM 6:30 AM 6:45 AM 7:00 AM 7:15 AM 7:30 AM 7:45 AM 8:00 AM…" at bounding box center [296, 86] width 75 height 13
click at [224, 127] on input "Estimated Job Duration" at bounding box center [245, 131] width 133 height 13
type textarea "x"
type input "1"
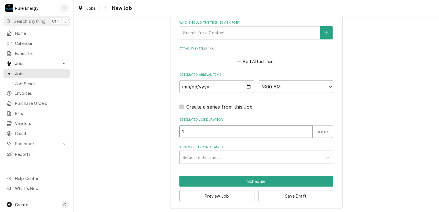
type textarea "x"
type input "1.0"
type textarea "x"
type input "1.0"
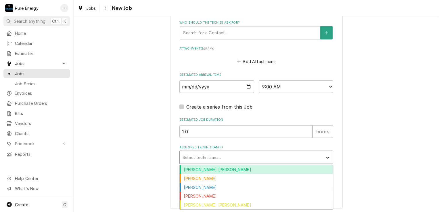
click at [325, 152] on div "Assigned Technician(s)" at bounding box center [328, 156] width 10 height 11
click at [256, 166] on div "Albert Hernandez Soto" at bounding box center [256, 169] width 153 height 9
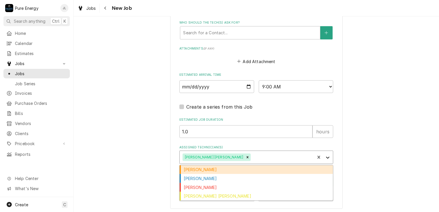
click at [326, 155] on icon "Assigned Technician(s)" at bounding box center [328, 157] width 6 height 6
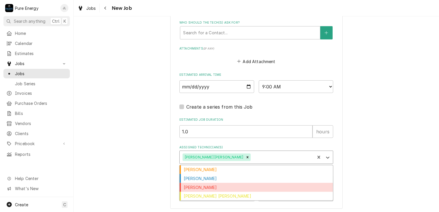
click at [246, 184] on div "James Linnenkamp" at bounding box center [256, 187] width 153 height 9
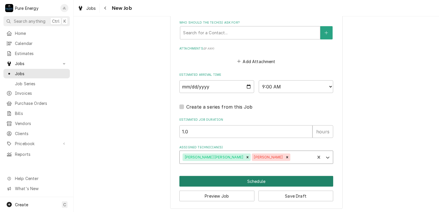
click at [250, 177] on button "Schedule" at bounding box center [256, 181] width 154 height 11
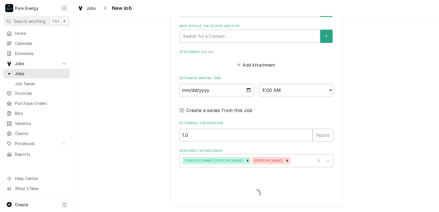
scroll to position [397, 0]
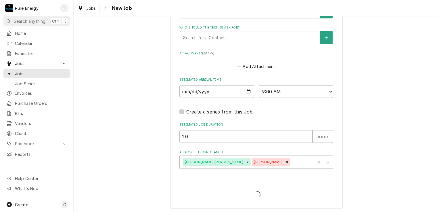
type textarea "x"
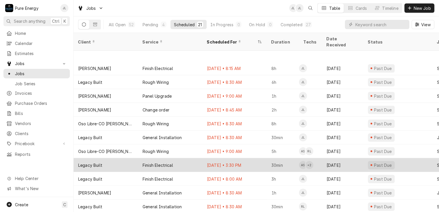
scroll to position [126, 0]
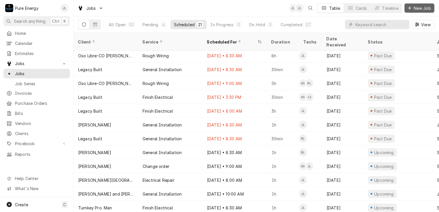
click at [417, 9] on span "New Job" at bounding box center [423, 8] width 20 height 6
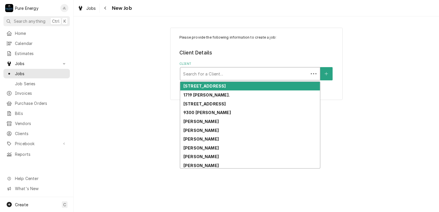
click at [191, 71] on div "Client" at bounding box center [244, 73] width 122 height 10
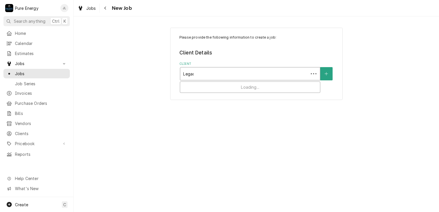
type input "Legacy"
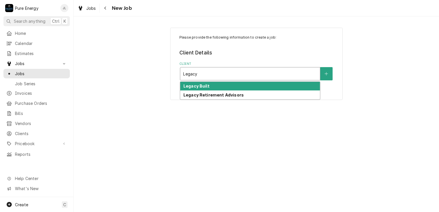
click at [192, 87] on strong "Legacy Built" at bounding box center [196, 85] width 26 height 5
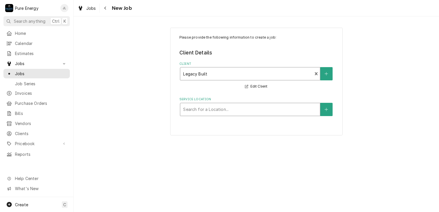
click at [232, 110] on div "Service Location" at bounding box center [250, 109] width 134 height 10
type input "Deed"
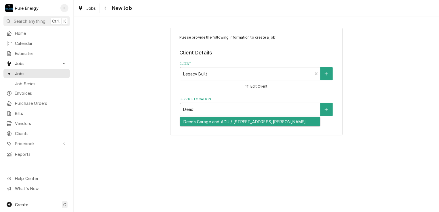
click at [226, 125] on div "Deeds Garage and ADU / 7880 Webster Rd, Creston, CA 93432" at bounding box center [250, 121] width 140 height 9
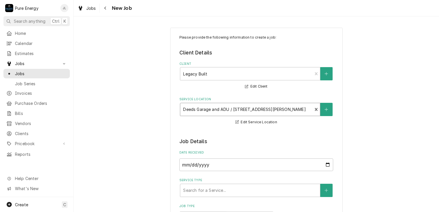
scroll to position [86, 0]
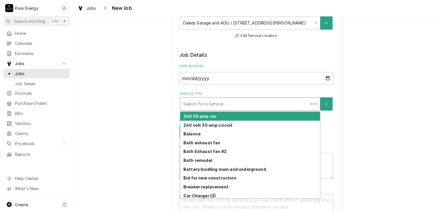
click at [225, 102] on div "Service Type" at bounding box center [244, 104] width 122 height 10
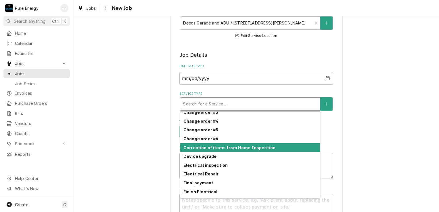
scroll to position [147, 0]
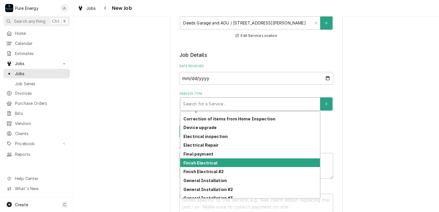
click at [225, 162] on div "Finish Electrical" at bounding box center [250, 162] width 140 height 9
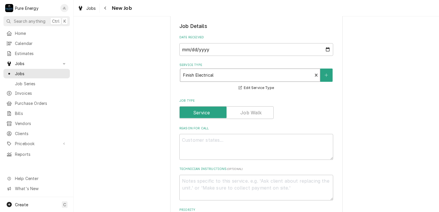
scroll to position [144, 0]
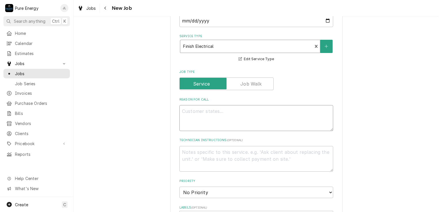
click at [201, 115] on textarea "Reason For Call" at bounding box center [256, 118] width 154 height 26
type textarea "x"
type textarea "S"
type textarea "x"
type textarea "Se"
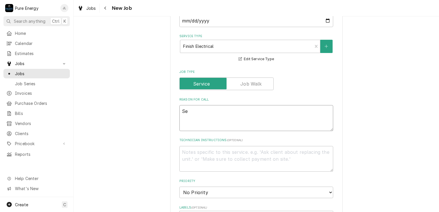
type textarea "x"
type textarea "Set"
type textarea "x"
type textarea "Set"
type textarea "x"
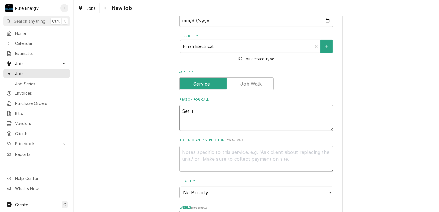
type textarea "Set th"
type textarea "x"
type textarea "Set the"
type textarea "x"
type textarea "Set the s"
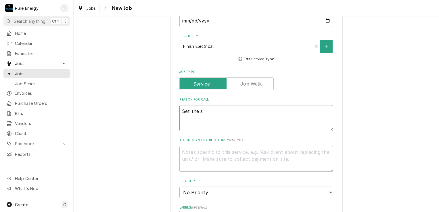
type textarea "x"
type textarea "Set the sw"
type textarea "x"
type textarea "Set the swi"
type textarea "x"
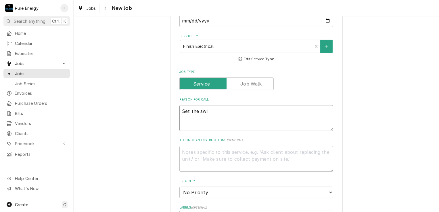
type textarea "Set the swit"
type textarea "x"
type textarea "Set the switc"
type textarea "x"
type textarea "Set the switch"
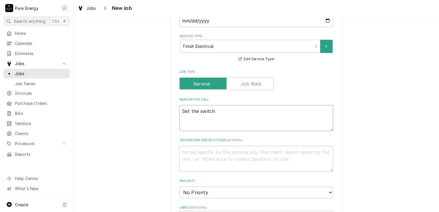
type textarea "x"
type textarea "Set the switche"
type textarea "x"
type textarea "Set the switches"
type textarea "x"
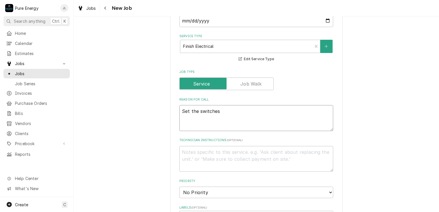
type textarea "Set the switches."
type textarea "x"
type textarea "Set the switches."
type textarea "x"
type textarea "Set the switches."
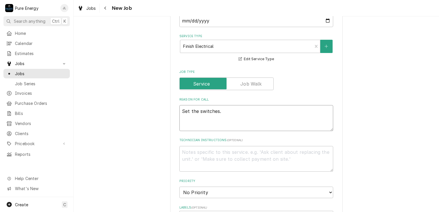
type textarea "x"
type textarea "Set the switches. D"
type textarea "x"
type textarea "Set the switches. Do"
type textarea "x"
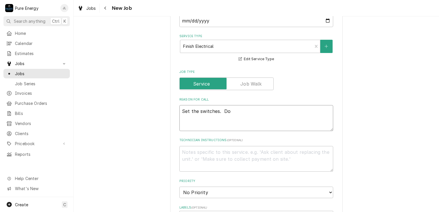
type textarea "Set the switches. Do w"
type textarea "x"
type textarea "Set the switches. Do wh"
type textarea "x"
type textarea "Set the switches. Do wha"
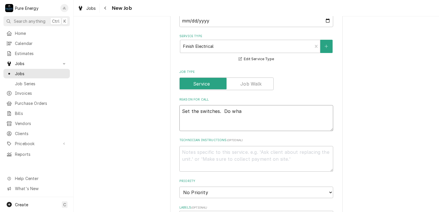
type textarea "x"
type textarea "Set the switches. Do what"
type textarea "x"
type textarea "Set the switches. Do what"
type textarea "x"
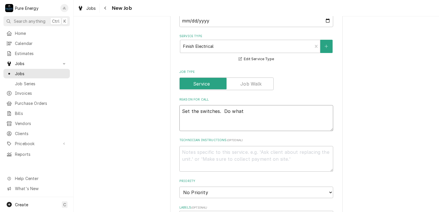
type textarea "Set the switches. Do what l"
type textarea "x"
type textarea "Set the switches. Do what li"
type textarea "x"
type textarea "Set the switches. Do what ligh"
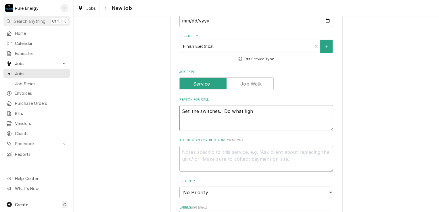
type textarea "x"
type textarea "Set the switches. Do what light"
type textarea "x"
type textarea "Set the switches. Do what light"
type textarea "x"
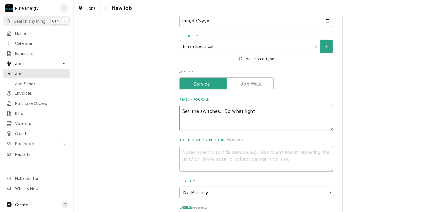
type textarea "Set the switches. Do what light f"
type textarea "x"
type textarea "Set the switches. Do what light fi"
type textarea "x"
type textarea "Set the switches. Do what light fix"
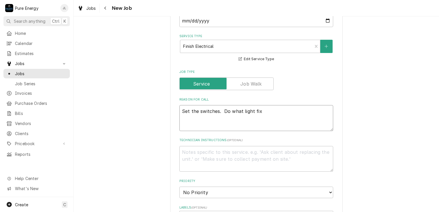
type textarea "x"
type textarea "Set the switches. Do what light fixt"
type textarea "x"
type textarea "Set the switches. Do what light fixtu"
type textarea "x"
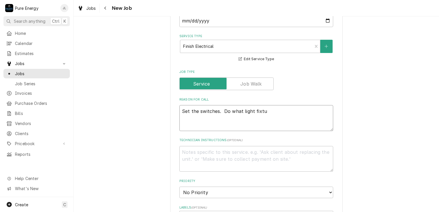
type textarea "Set the switches. Do what light fixtur"
type textarea "x"
type textarea "Set the switches. Do what light fixture"
type textarea "x"
type textarea "Set the switches. Do what light fixtures"
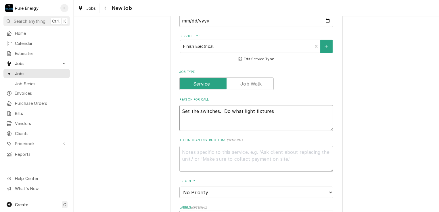
type textarea "x"
type textarea "Set the switches. Do what light fixtures"
type textarea "x"
type textarea "Set the switches. Do what light fixtures y"
type textarea "x"
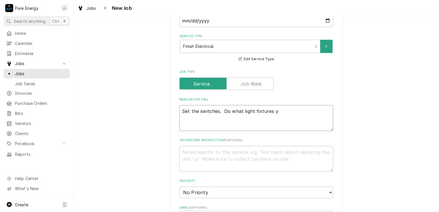
type textarea "Set the switches. Do what light fixtures yo"
type textarea "x"
type textarea "Set the switches. Do what light fixtures you"
type textarea "x"
type textarea "Set the switches. Do what light fixtures you"
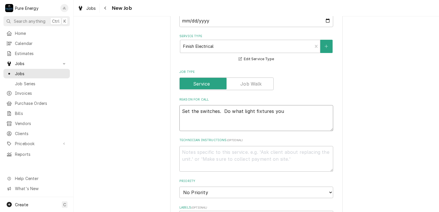
type textarea "x"
type textarea "Set the switches. Do what light fixtures you c"
type textarea "x"
type textarea "Set the switches. Do what light fixtures you ca"
type textarea "x"
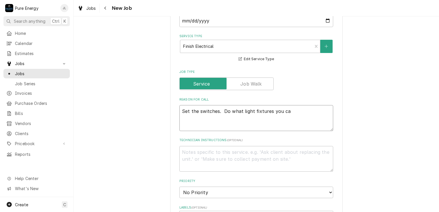
type textarea "Set the switches. Do what light fixtures you can"
click at [222, 110] on textarea "Set the switches. Do what light fixtures you can" at bounding box center [256, 118] width 154 height 26
type textarea "x"
type textarea "Set the switches. Do what light fixtures you can"
type textarea "x"
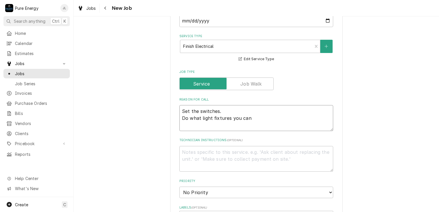
type textarea "Set the switches. Do what light fixtures you can"
click at [181, 115] on textarea "Set the switches. Do what light fixtures you can" at bounding box center [256, 118] width 154 height 26
type textarea "x"
type textarea "Set the switches. Sm Do what light fixtures you can"
type textarea "x"
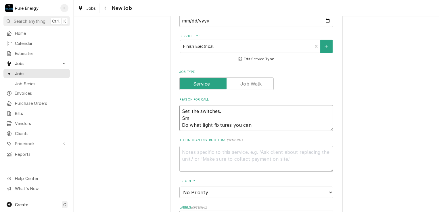
type textarea "Set the switches. Smo Do what light fixtures you can"
type textarea "x"
type textarea "Set the switches. Smok Do what light fixtures you can"
type textarea "x"
type textarea "Set the switches. Smoke Do what light fixtures you can"
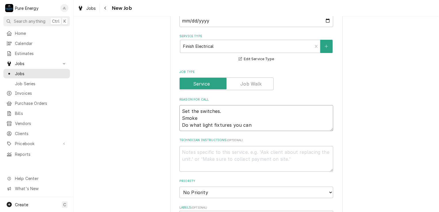
type textarea "x"
type textarea "Set the switches. Smokei Do what light fixtures you can"
type textarea "x"
type textarea "Set the switches. Smoke Do what light fixtures you can"
type textarea "x"
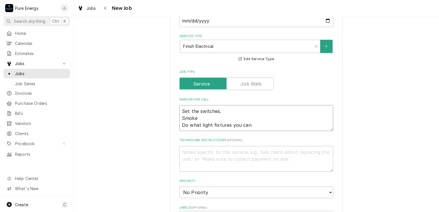
type textarea "Set the switches. Smok Do what light fixtures you can"
type textarea "x"
type textarea "Set the switches. Smoki Do what light fixtures you can"
type textarea "x"
type textarea "Set the switches. Smokie Do what light fixtures you can"
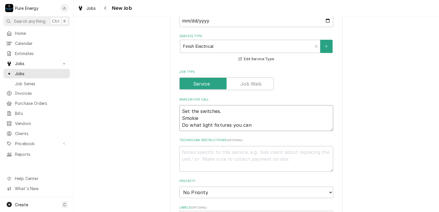
type textarea "x"
type textarea "Set the switches. Smokies Do what light fixtures you can"
click at [252, 125] on textarea "Set the switches. Smokies Do what light fixtures you can" at bounding box center [256, 118] width 154 height 26
type textarea "x"
type textarea "Set the switches. Smokies Do what light fixtures you can"
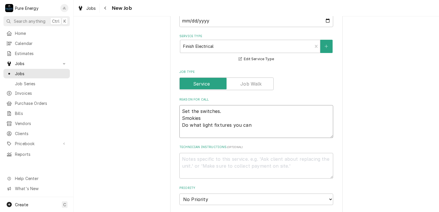
type textarea "x"
type textarea "Set the switches. Smokies Do what light fixtures you can E"
type textarea "x"
type textarea "Set the switches. Smokies Do what light fixtures you can Ex"
type textarea "x"
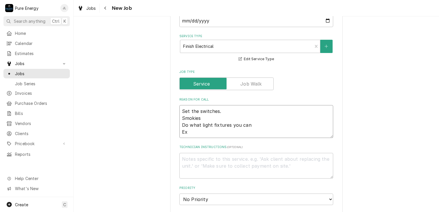
type textarea "Set the switches. Smokies Do what light fixtures you can Ext"
type textarea "x"
type textarea "Set the switches. Smokies Do what light fixtures you can Exte"
type textarea "x"
type textarea "Set the switches. Smokies Do what light fixtures you can Exteri"
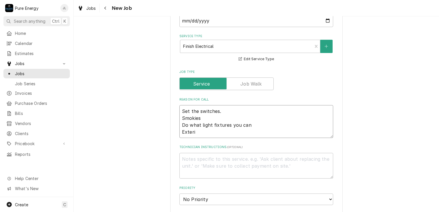
type textarea "x"
type textarea "Set the switches. Smokies Do what light fixtures you can Exterio"
type textarea "x"
type textarea "Set the switches. Smokies Do what light fixtures you can Exterior"
type textarea "x"
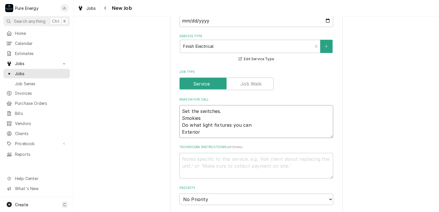
type textarea "Set the switches. Smokies Do what light fixtures you can Exterior"
type textarea "x"
type textarea "Set the switches. Smokies Do what light fixtures you can Exterior G"
type textarea "x"
type textarea "Set the switches. Smokies Do what light fixtures you can Exterior GFI"
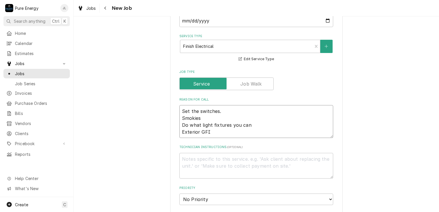
type textarea "x"
type textarea "Set the switches. Smokies Do what light fixtures you can Exterior GFI'"
type textarea "x"
type textarea "Set the switches. Smokies Do what light fixtures you can Exterior GFI's"
type textarea "x"
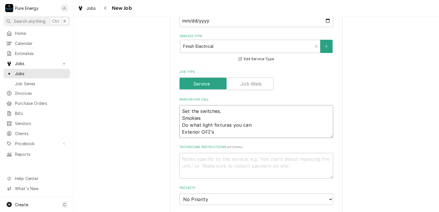
type textarea "Set the switches. Smokies Do what light fixtures you can Exterior GFI's"
type textarea "x"
type textarea "Set the switches. Smokies Do what light fixtures you can Exterior GFI's"
type textarea "x"
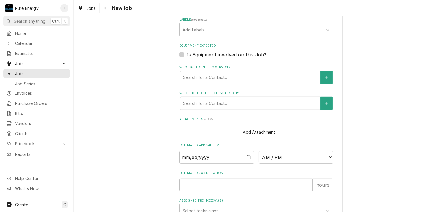
scroll to position [374, 0]
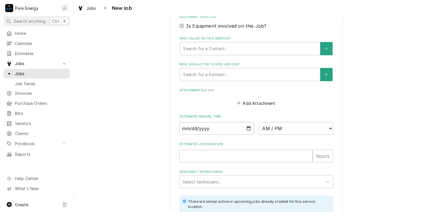
type textarea "Set the switches. Smokies Do what light fixtures you can Exterior GFI's"
click at [247, 126] on input "Date" at bounding box center [216, 128] width 75 height 13
type textarea "x"
type input "2025-08-21"
type textarea "x"
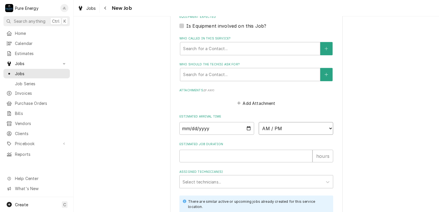
click at [329, 127] on select "AM / PM 6:00 AM 6:15 AM 6:30 AM 6:45 AM 7:00 AM 7:15 AM 7:30 AM 7:45 AM 8:00 AM…" at bounding box center [296, 128] width 75 height 13
select select "10:30:00"
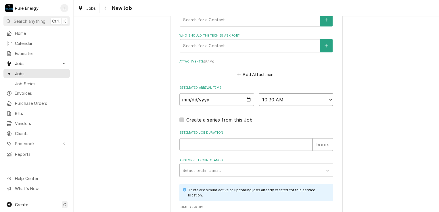
scroll to position [431, 0]
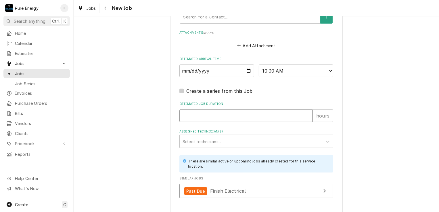
click at [232, 113] on input "Estimated Job Duration" at bounding box center [245, 115] width 133 height 13
type textarea "x"
type input "5"
type textarea "x"
type input "5"
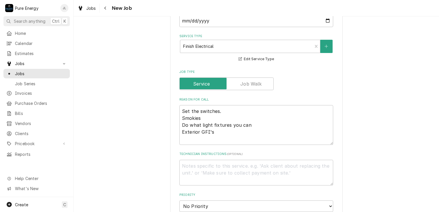
scroll to position [172, 0]
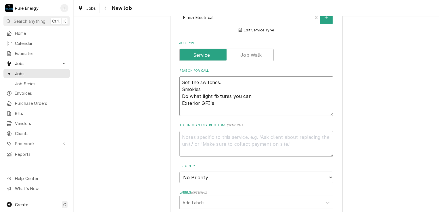
click at [220, 105] on textarea "Set the switches. Smokies Do what light fixtures you can Exterior GFI's" at bounding box center [256, 96] width 154 height 40
type textarea "x"
type textarea "Set the switches. Smokies Do what light fixtures you can Exterior GFI's"
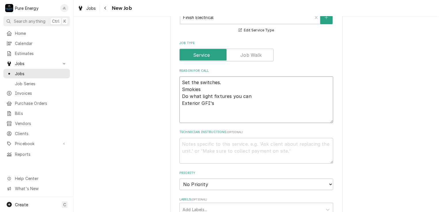
type textarea "x"
type textarea "Set the switches. Smokies Do what light fixtures you can Exterior GFI's 4"
type textarea "x"
type textarea "Set the switches. Smokies Do what light fixtures you can Exterior GFI's 42"
type textarea "x"
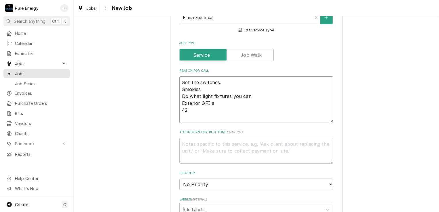
type textarea "Set the switches. Smokies Do what light fixtures you can Exterior GFI's 42"
type textarea "x"
type textarea "Set the switches. Smokies Do what light fixtures you can Exterior GFI's 42 i"
type textarea "x"
type textarea "Set the switches. Smokies Do what light fixtures you can Exterior GFI's 42 in"
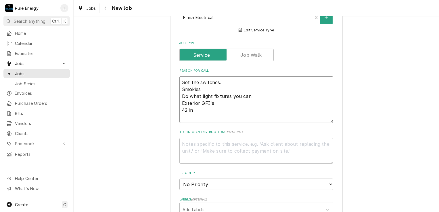
type textarea "x"
type textarea "Set the switches. Smokies Do what light fixtures you can Exterior GFI's 42 inc"
type textarea "x"
type textarea "Set the switches. Smokies Do what light fixtures you can Exterior GFI's 42 inch"
type textarea "x"
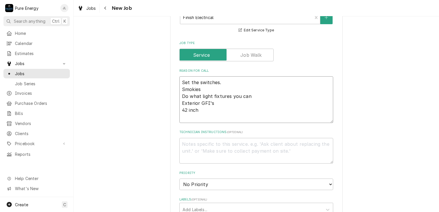
type textarea "Set the switches. Smokies Do what light fixtures you can Exterior GFI's 42 inch"
type textarea "x"
type textarea "Set the switches. Smokies Do what light fixtures you can Exterior GFI's 42 inch…"
type textarea "x"
type textarea "Set the switches. Smokies Do what light fixtures you can Exterior GFI's 42 inch…"
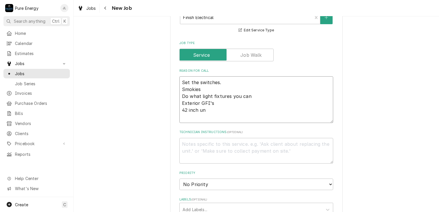
type textarea "x"
type textarea "Set the switches. Smokies Do what light fixtures you can Exterior GFI's 42 inch…"
type textarea "x"
type textarea "Set the switches. Smokies Do what light fixtures you can Exterior GFI's 42 inch…"
type textarea "x"
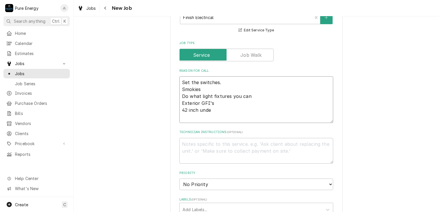
type textarea "Set the switches. Smokies Do what light fixtures you can Exterior GFI's 42 inch…"
type textarea "x"
type textarea "Set the switches. Smokies Do what light fixtures you can Exterior GFI's 42 inch…"
type textarea "x"
type textarea "Set the switches. Smokies Do what light fixtures you can Exterior GFI's 42 inch…"
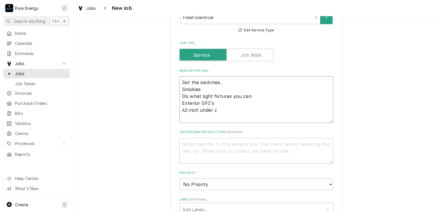
type textarea "x"
type textarea "Set the switches. Smokies Do what light fixtures you can Exterior GFI's 42 inch…"
type textarea "x"
type textarea "Set the switches. Smokies Do what light fixtures you can Exterior GFI's 42 inch…"
type textarea "x"
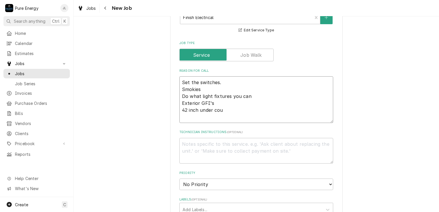
type textarea "Set the switches. Smokies Do what light fixtures you can Exterior GFI's 42 inch…"
type textarea "x"
type textarea "Set the switches. Smokies Do what light fixtures you can Exterior GFI's 42 inch…"
type textarea "x"
type textarea "Set the switches. Smokies Do what light fixtures you can Exterior GFI's 42 inch…"
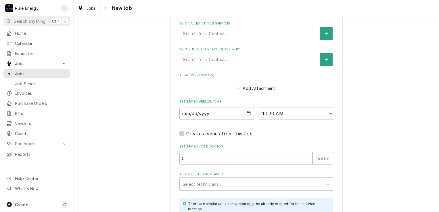
scroll to position [477, 0]
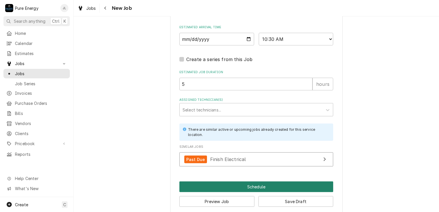
click at [264, 181] on button "Schedule" at bounding box center [256, 186] width 154 height 11
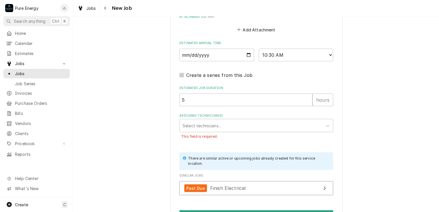
scroll to position [490, 0]
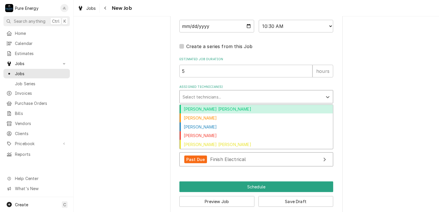
click at [252, 92] on div "Assigned Technician(s)" at bounding box center [251, 96] width 137 height 10
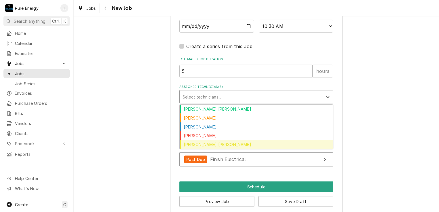
click at [241, 141] on div "Rodolfo Hernandez Lorenzo" at bounding box center [256, 144] width 153 height 9
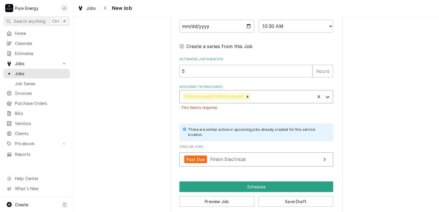
click at [327, 96] on icon "Assigned Technician(s)" at bounding box center [327, 97] width 3 height 2
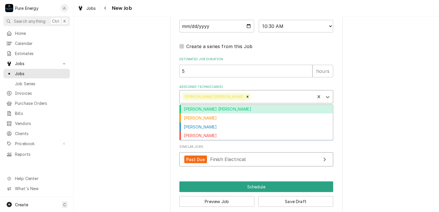
click at [246, 105] on div "Albert Hernandez Soto" at bounding box center [256, 109] width 153 height 9
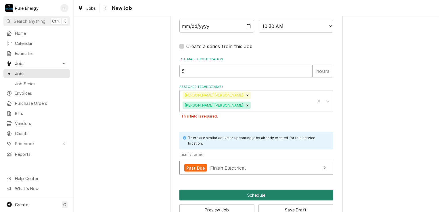
click at [234, 189] on button "Schedule" at bounding box center [256, 194] width 154 height 11
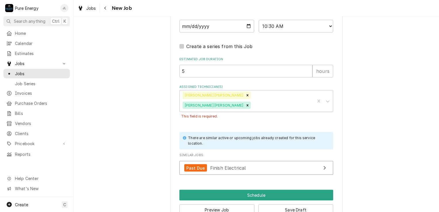
scroll to position [471, 0]
